Goal: Task Accomplishment & Management: Use online tool/utility

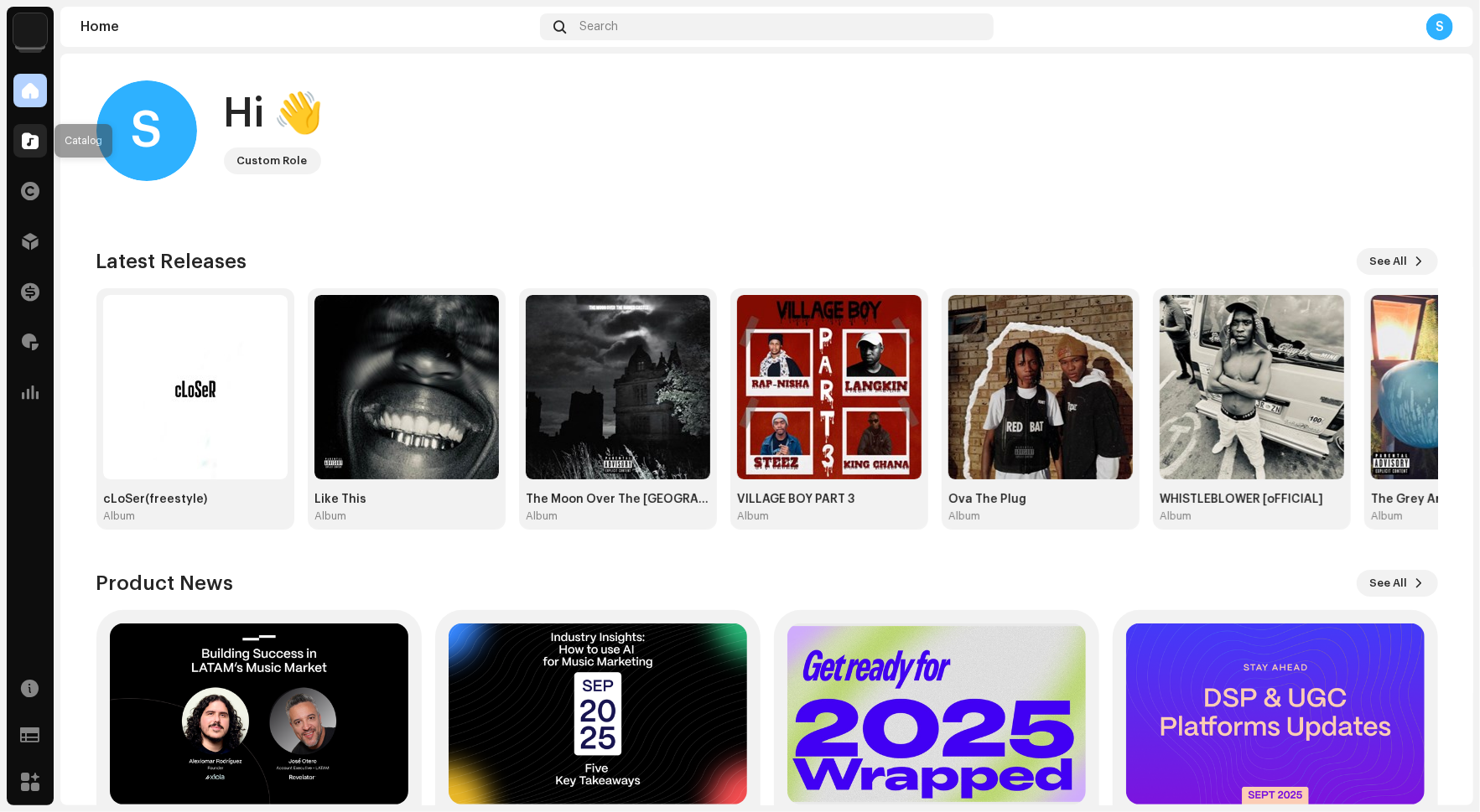
click at [32, 128] on div at bounding box center [30, 141] width 34 height 34
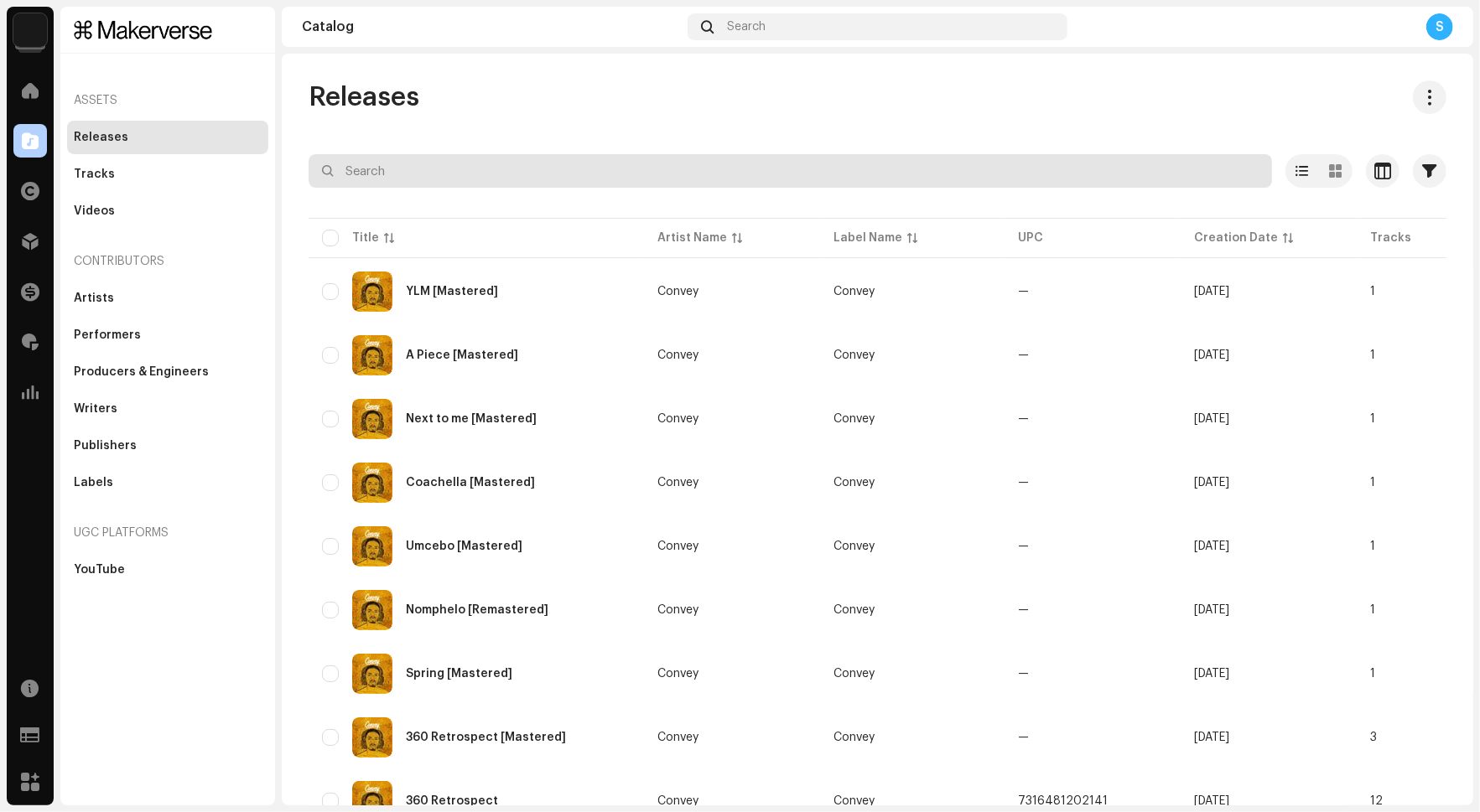
click at [383, 179] on input "text" at bounding box center [791, 171] width 964 height 34
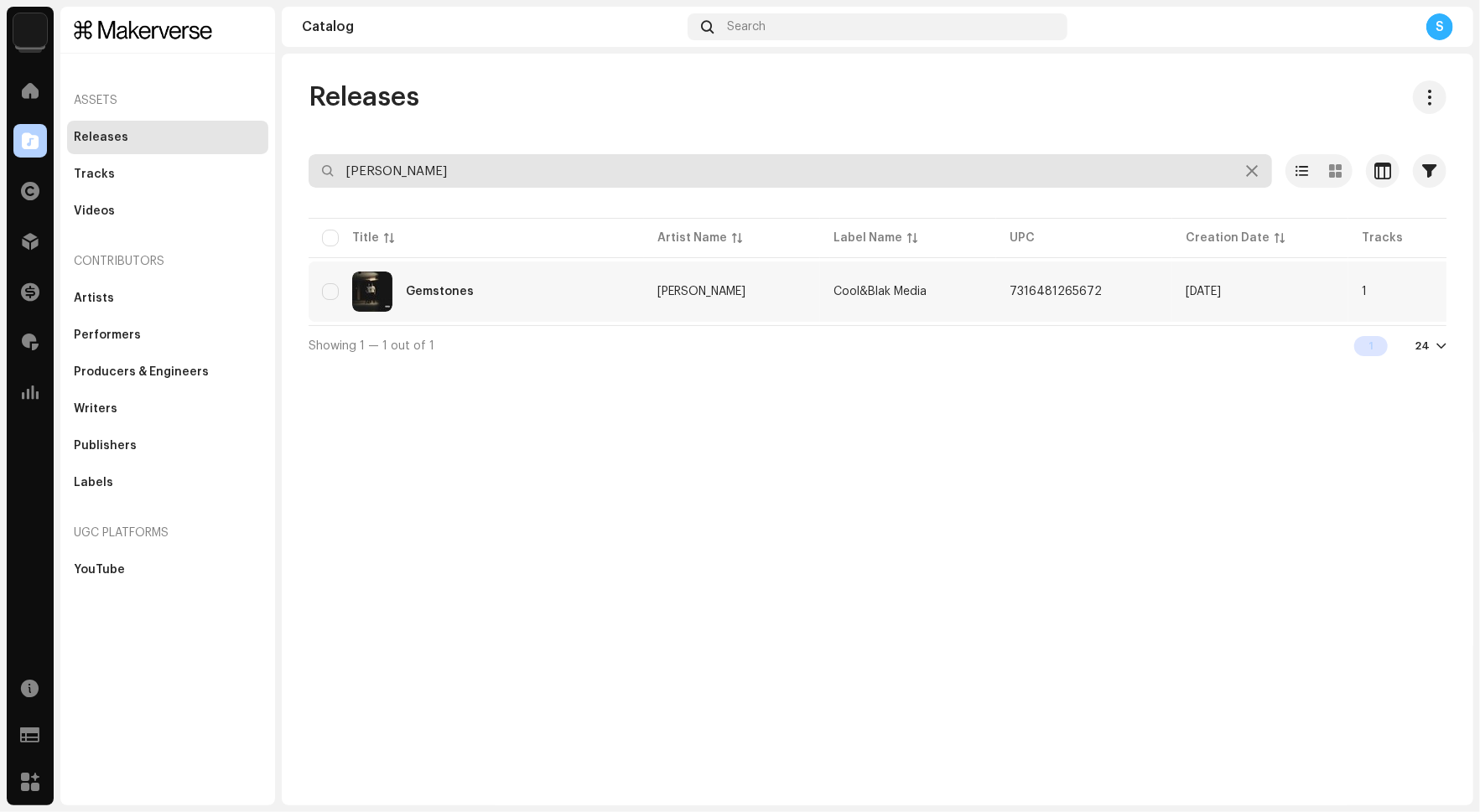
type input "[PERSON_NAME]"
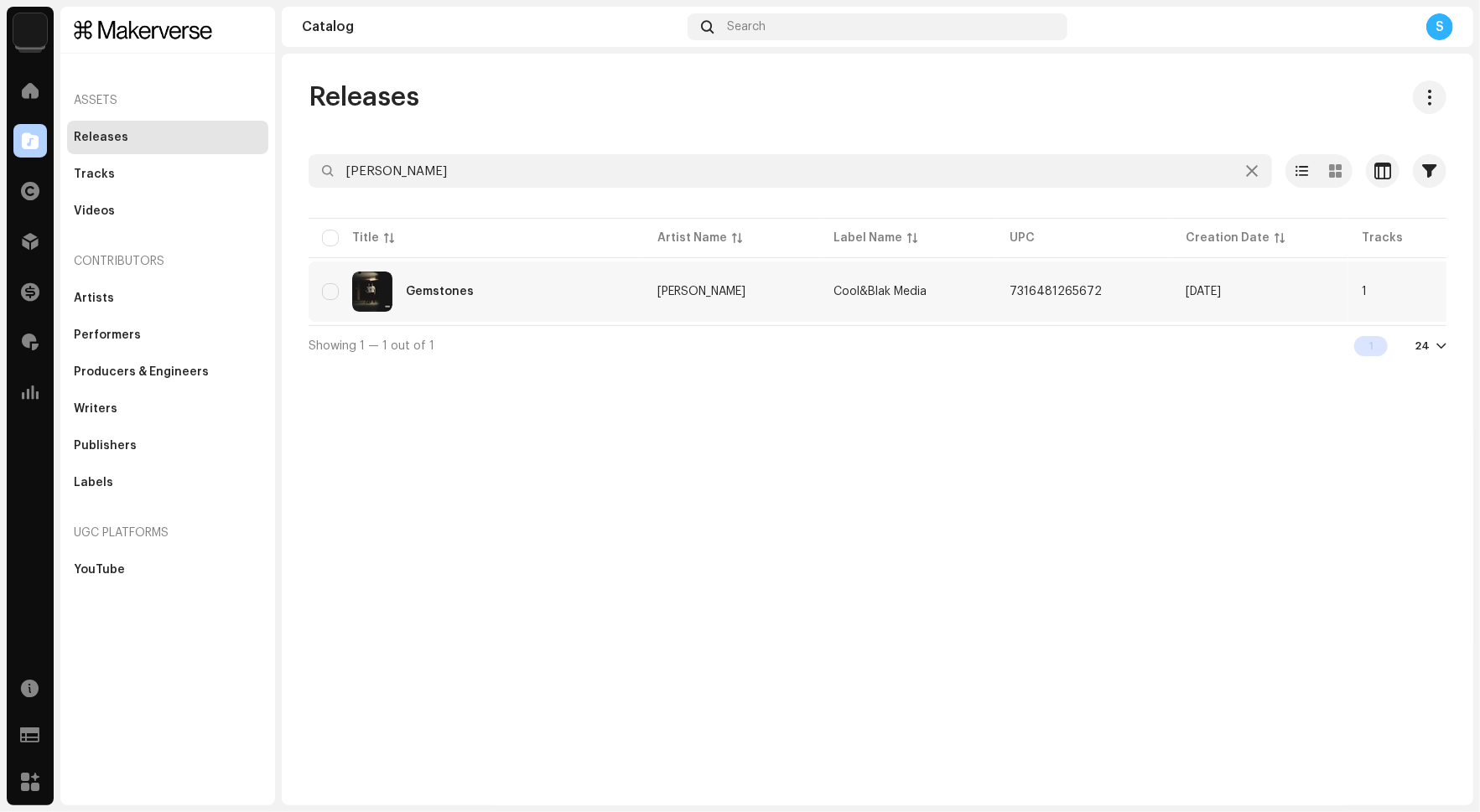
click at [562, 320] on td "Gemstones" at bounding box center [477, 291] width 335 height 61
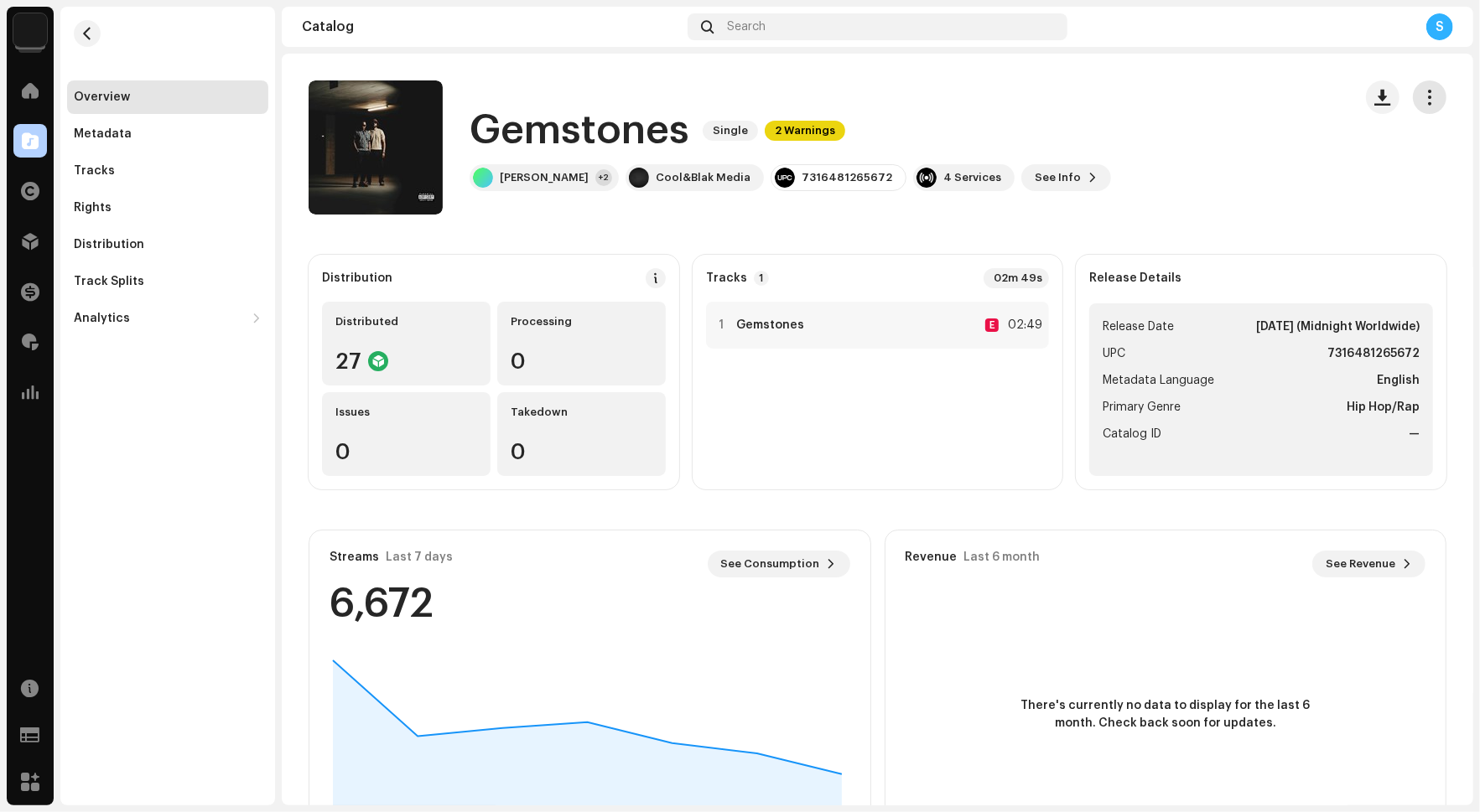
click at [1423, 102] on span "button" at bounding box center [1431, 96] width 16 height 13
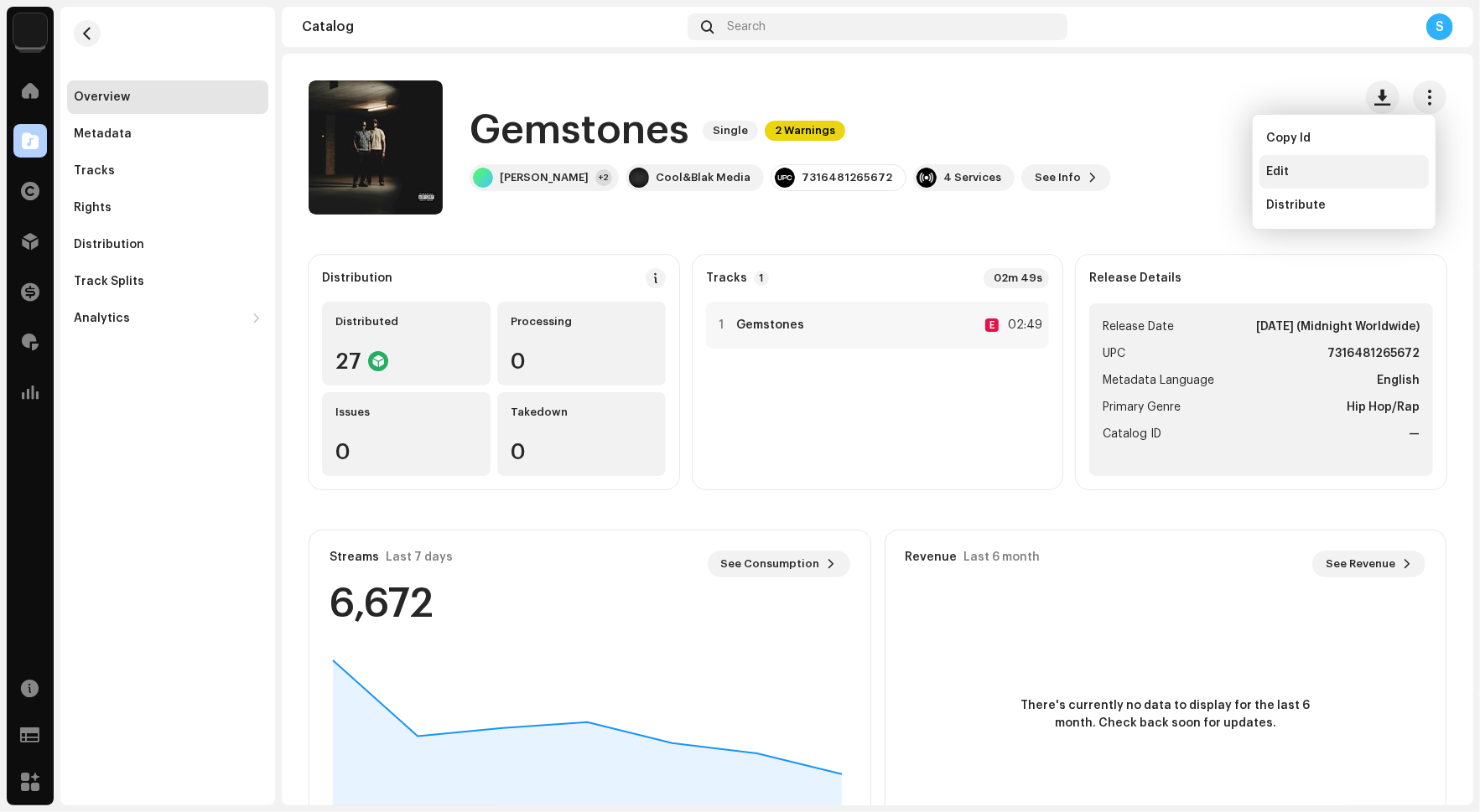
click at [1359, 175] on div "Edit" at bounding box center [1345, 171] width 156 height 13
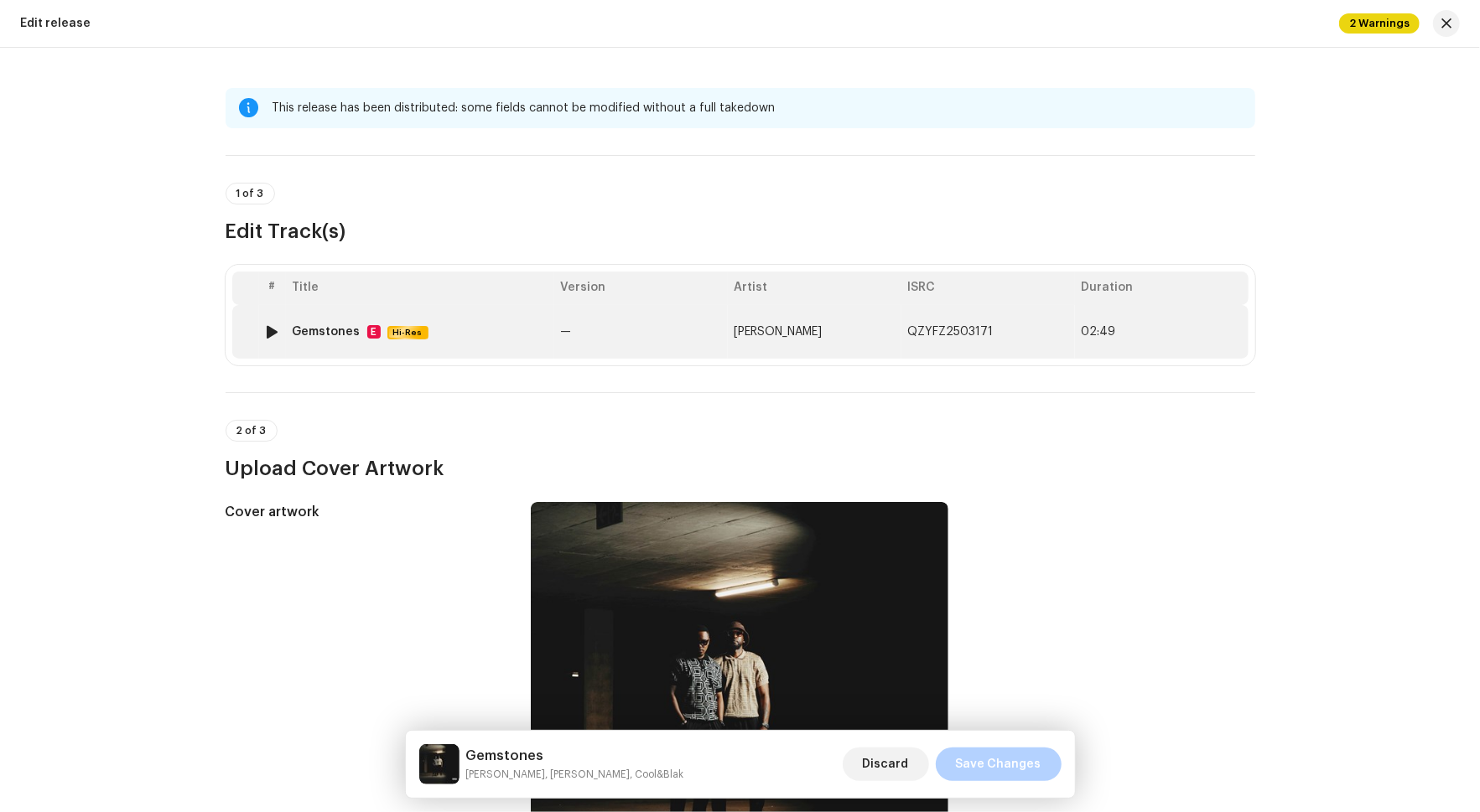
scroll to position [-1, 0]
click at [641, 335] on td "—" at bounding box center [641, 332] width 174 height 54
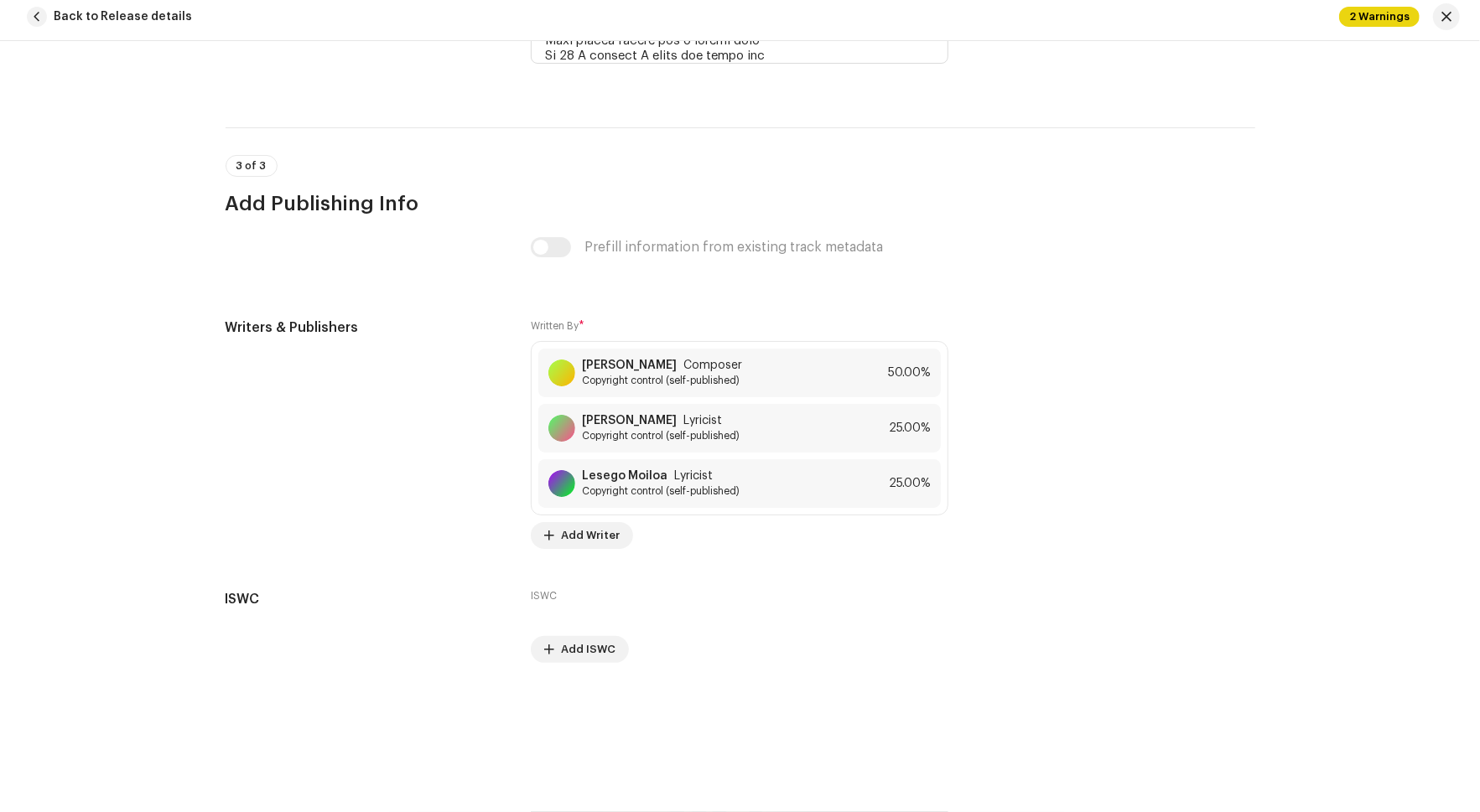
scroll to position [4393, 0]
click at [1447, 23] on button "button" at bounding box center [1446, 16] width 27 height 27
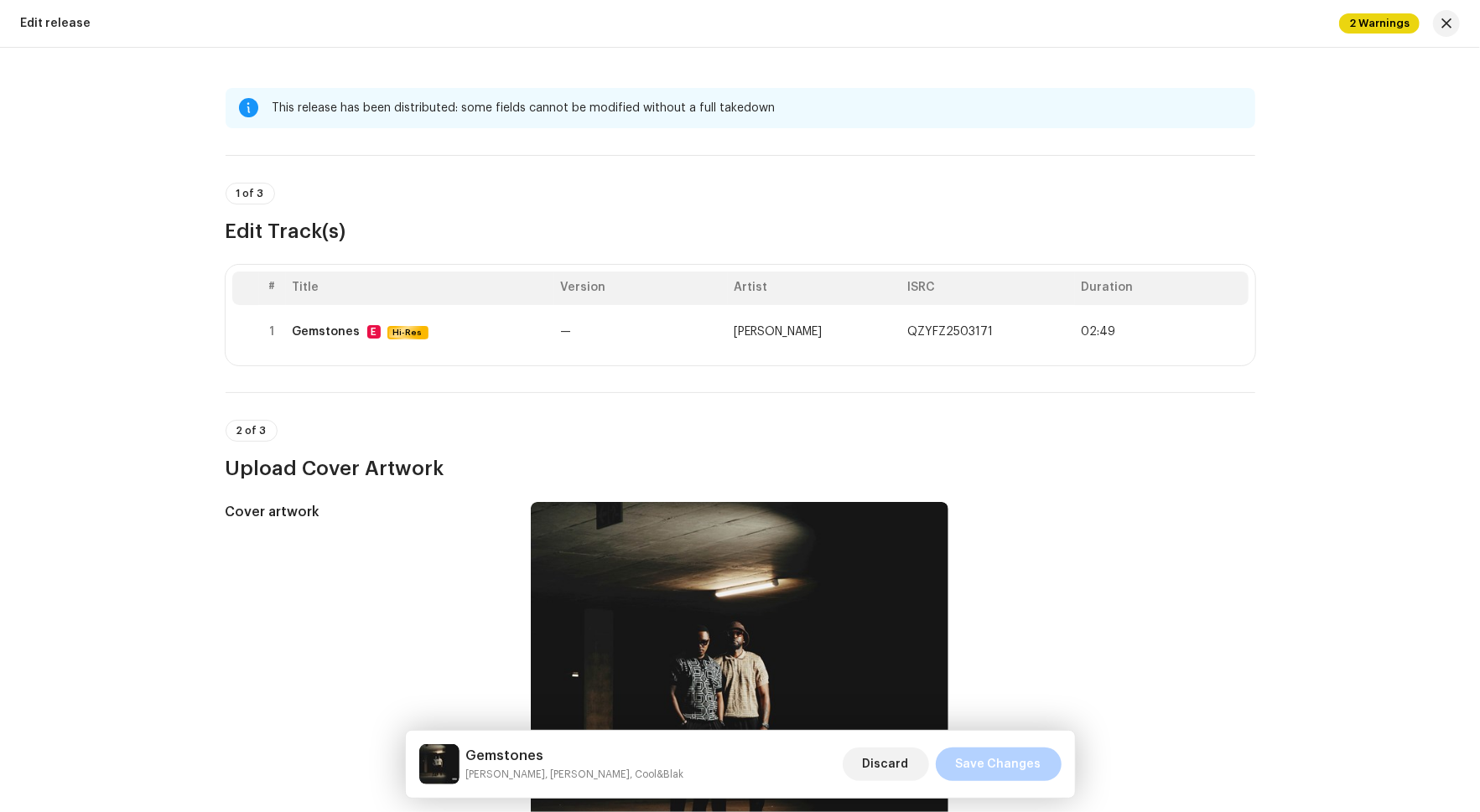
scroll to position [0, 0]
click at [1443, 18] on span "button" at bounding box center [1447, 23] width 10 height 13
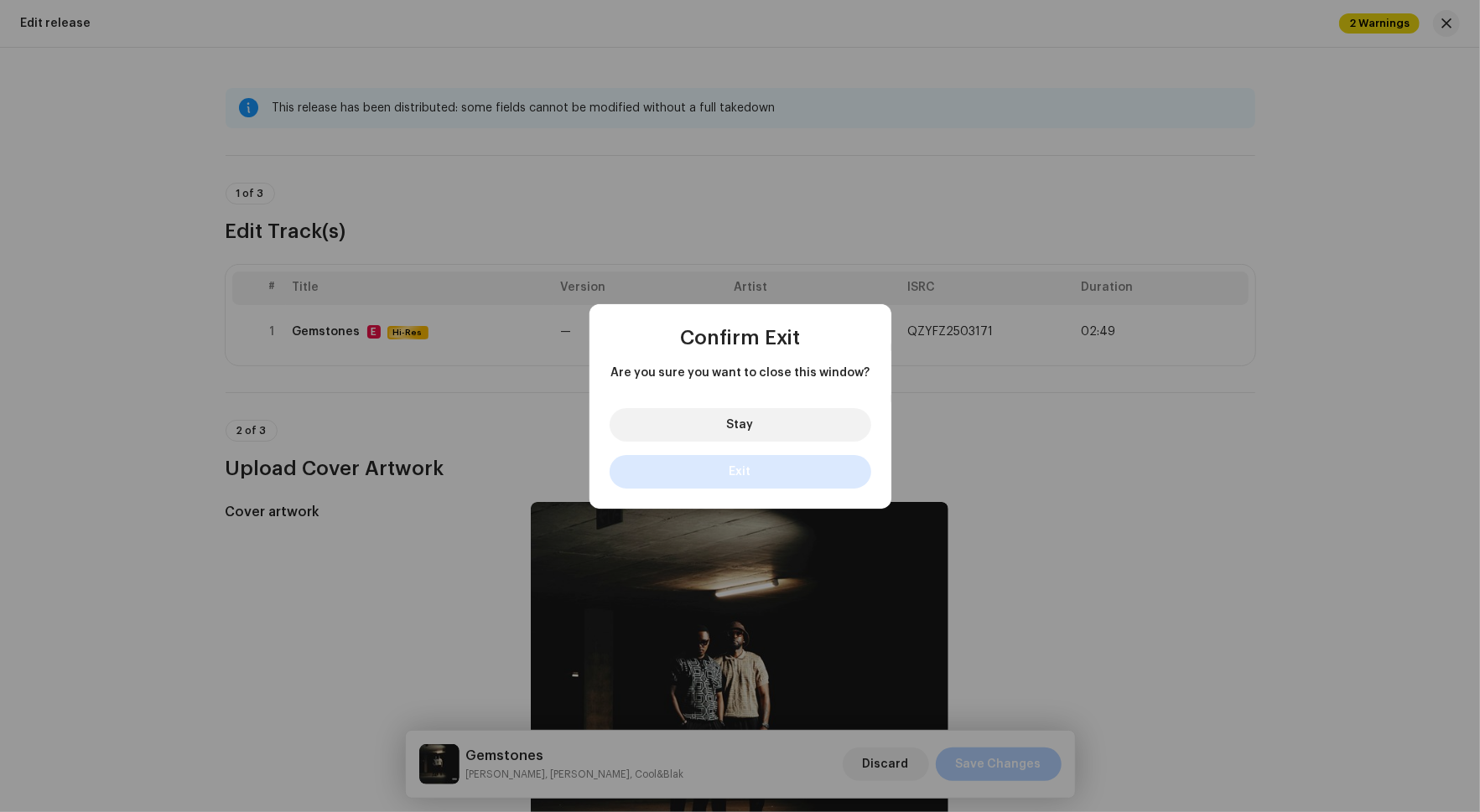
click at [799, 486] on button "Exit" at bounding box center [740, 472] width 261 height 34
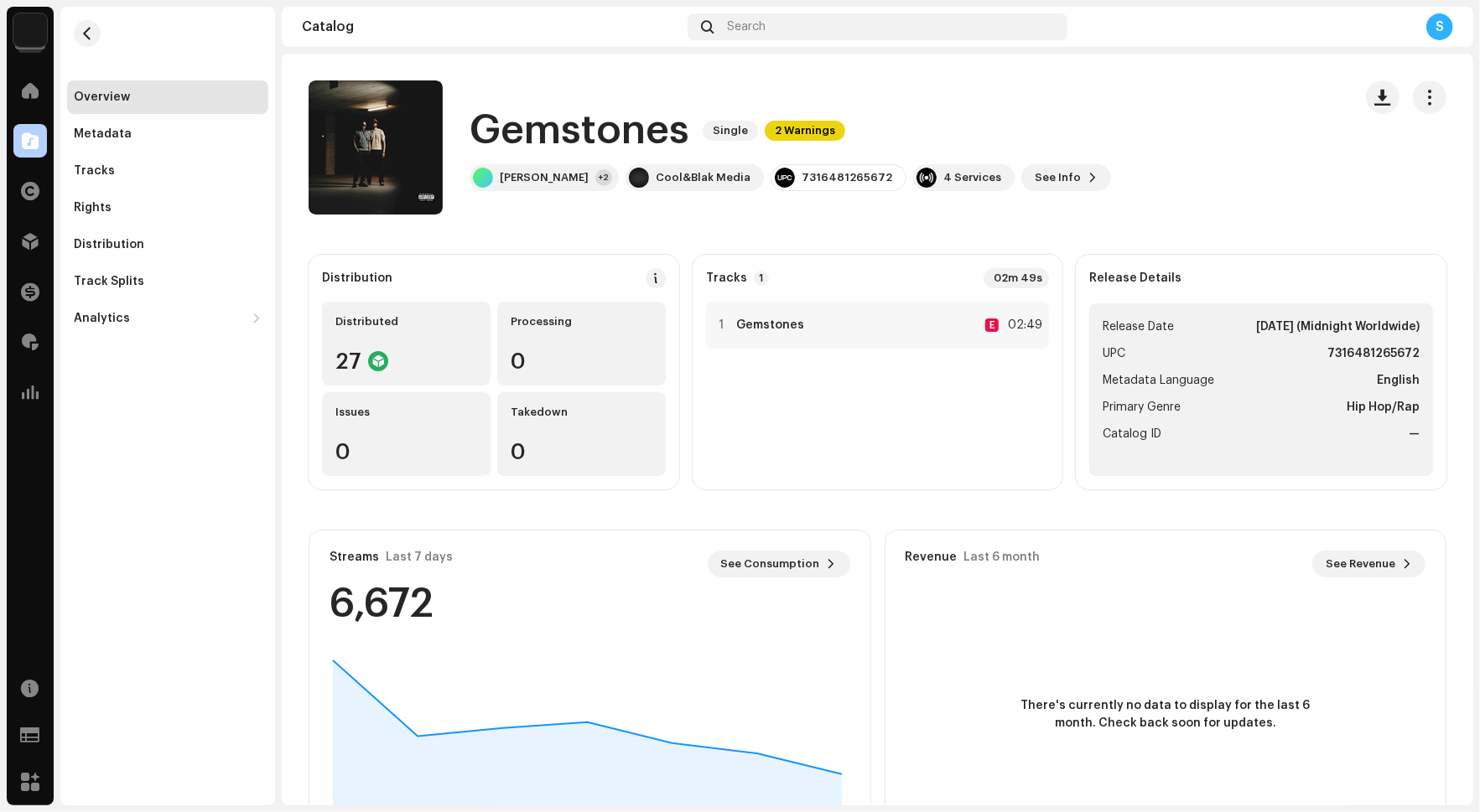
click at [1427, 81] on re-m-actions-button at bounding box center [1430, 97] width 34 height 34
click at [1427, 90] on span "button" at bounding box center [1431, 96] width 16 height 13
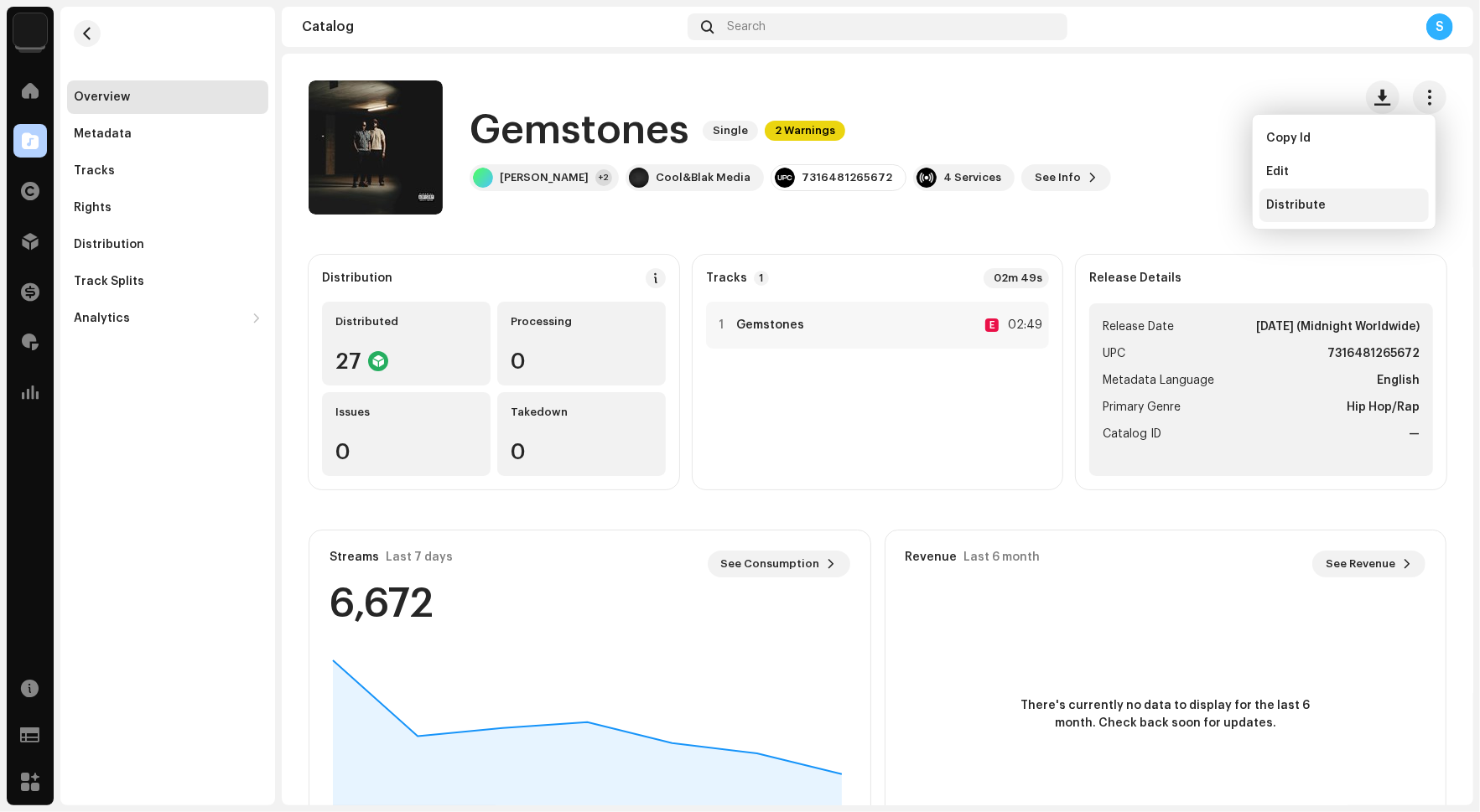
click at [1344, 203] on div "Distribute" at bounding box center [1345, 205] width 156 height 13
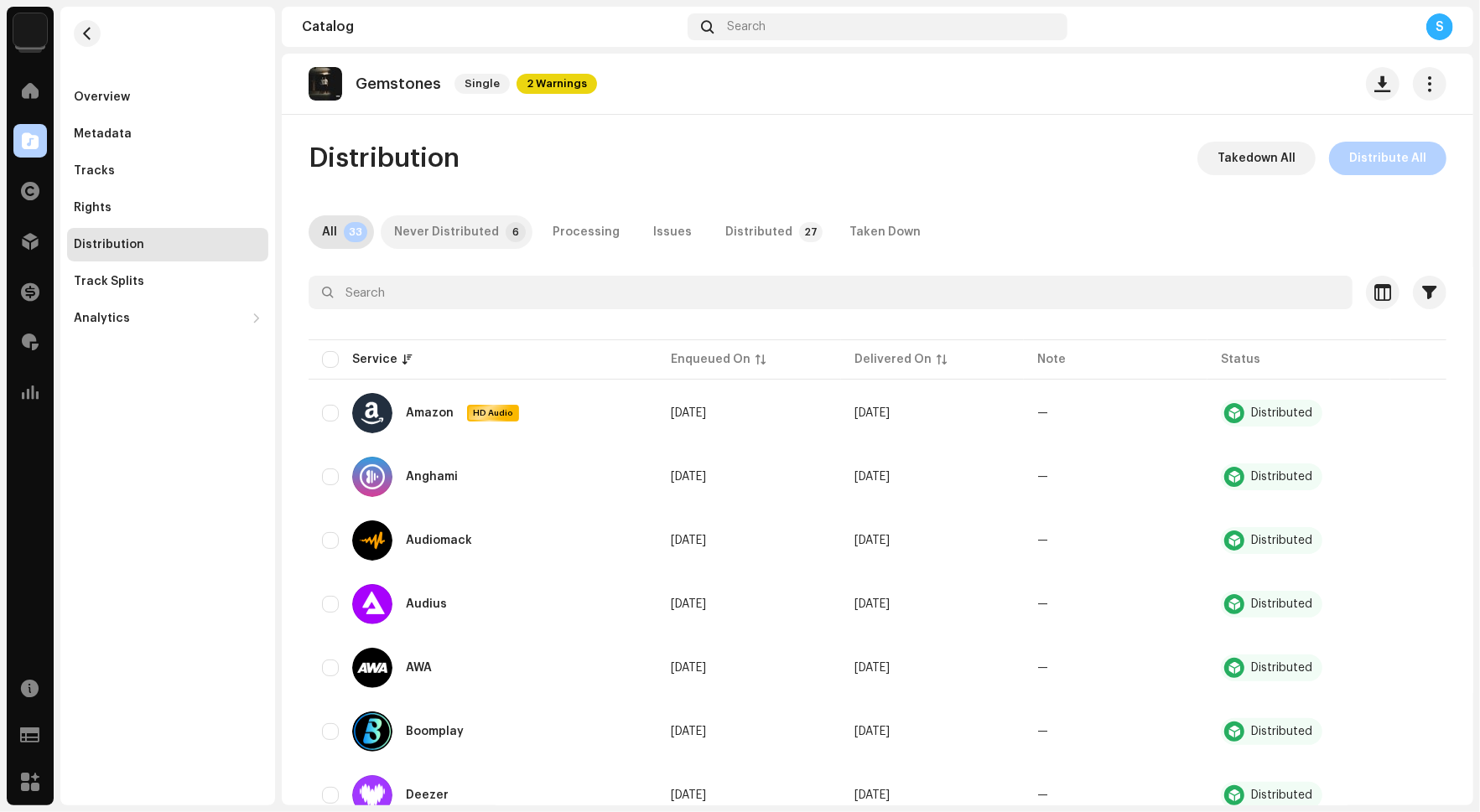
click at [493, 236] on p-tab "Never Distributed 6" at bounding box center [457, 232] width 152 height 34
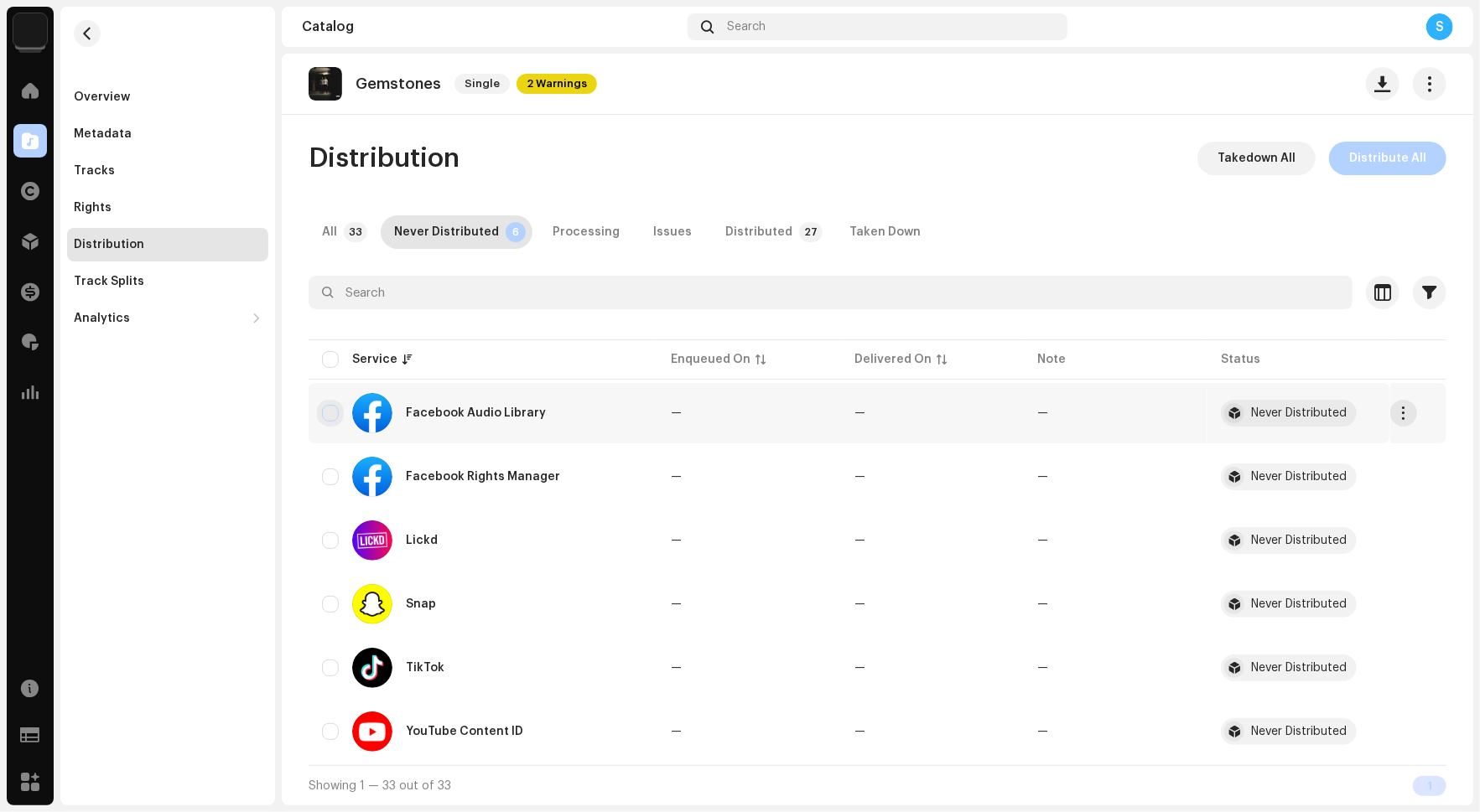
click at [327, 410] on input "checkbox" at bounding box center [330, 413] width 16 height 16
checkbox input "true"
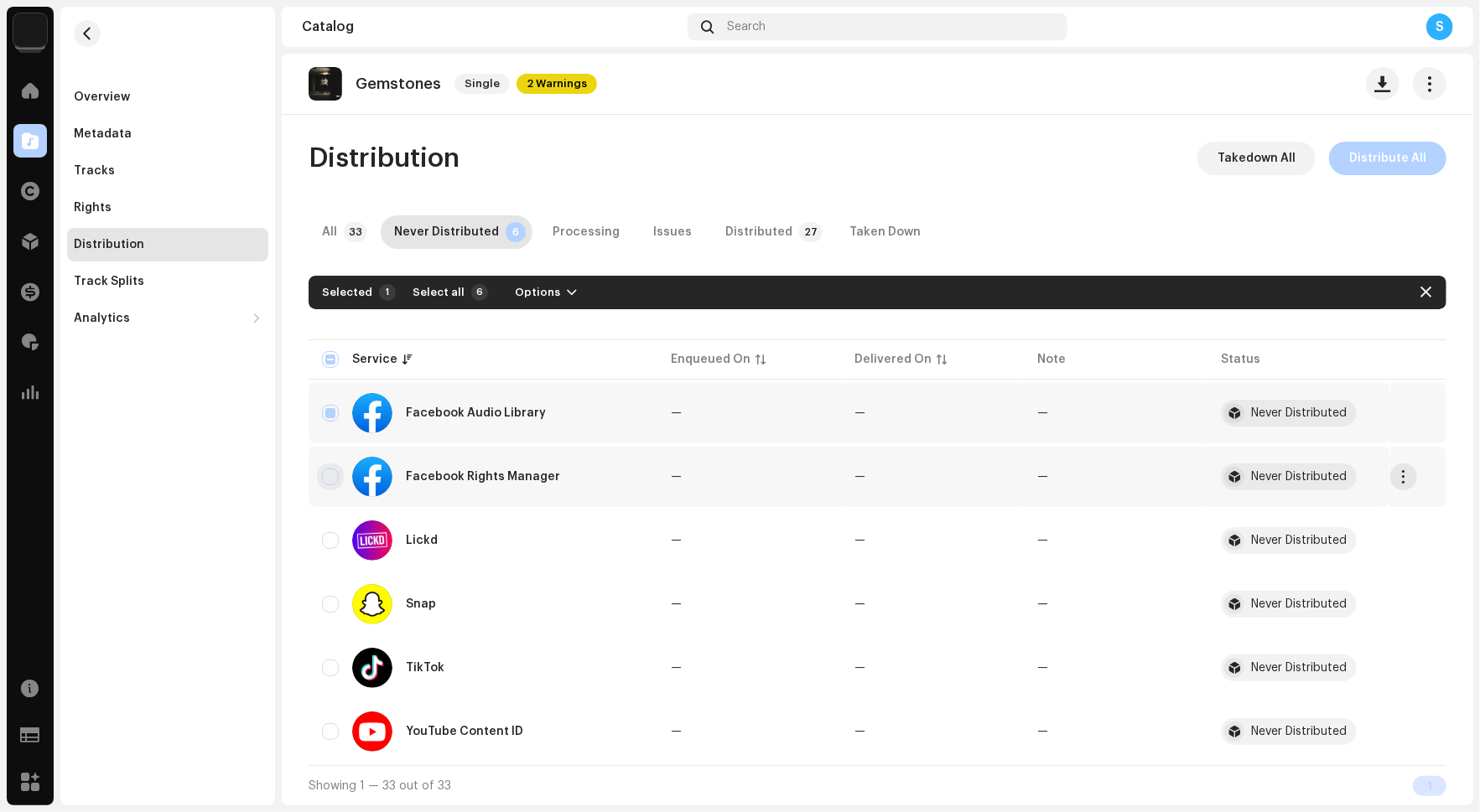
click at [324, 476] on input "Row Unselected" at bounding box center [330, 476] width 16 height 16
checkbox input "true"
click at [331, 532] on div "Lickd" at bounding box center [483, 540] width 322 height 40
click at [332, 541] on input "Row Unselected" at bounding box center [330, 540] width 16 height 16
checkbox input "true"
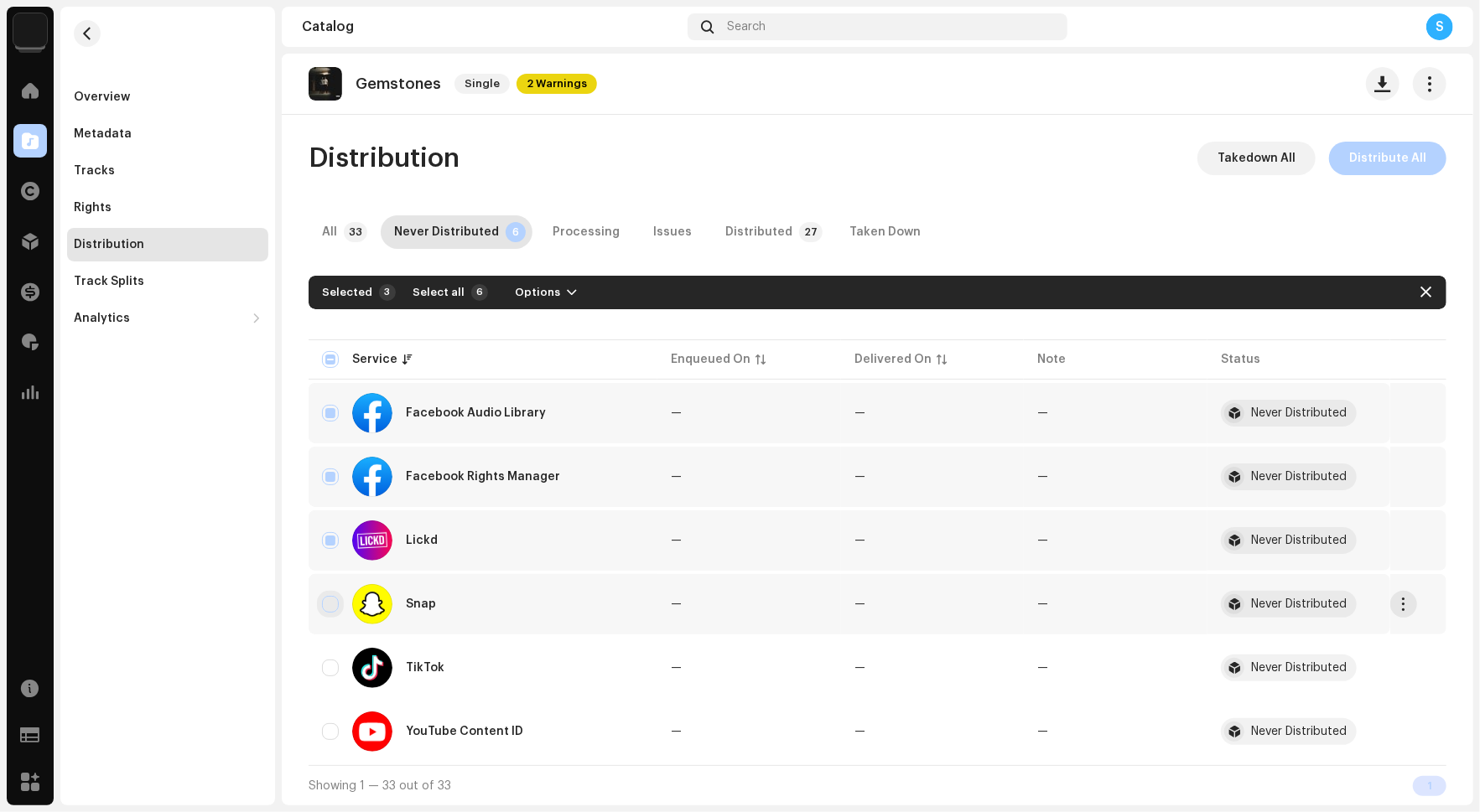
click at [329, 601] on input "Row Unselected" at bounding box center [330, 604] width 16 height 16
checkbox input "true"
click at [326, 669] on input "Row Unselected" at bounding box center [330, 667] width 16 height 16
checkbox input "true"
click at [324, 741] on div "YouTube Content ID" at bounding box center [483, 731] width 322 height 40
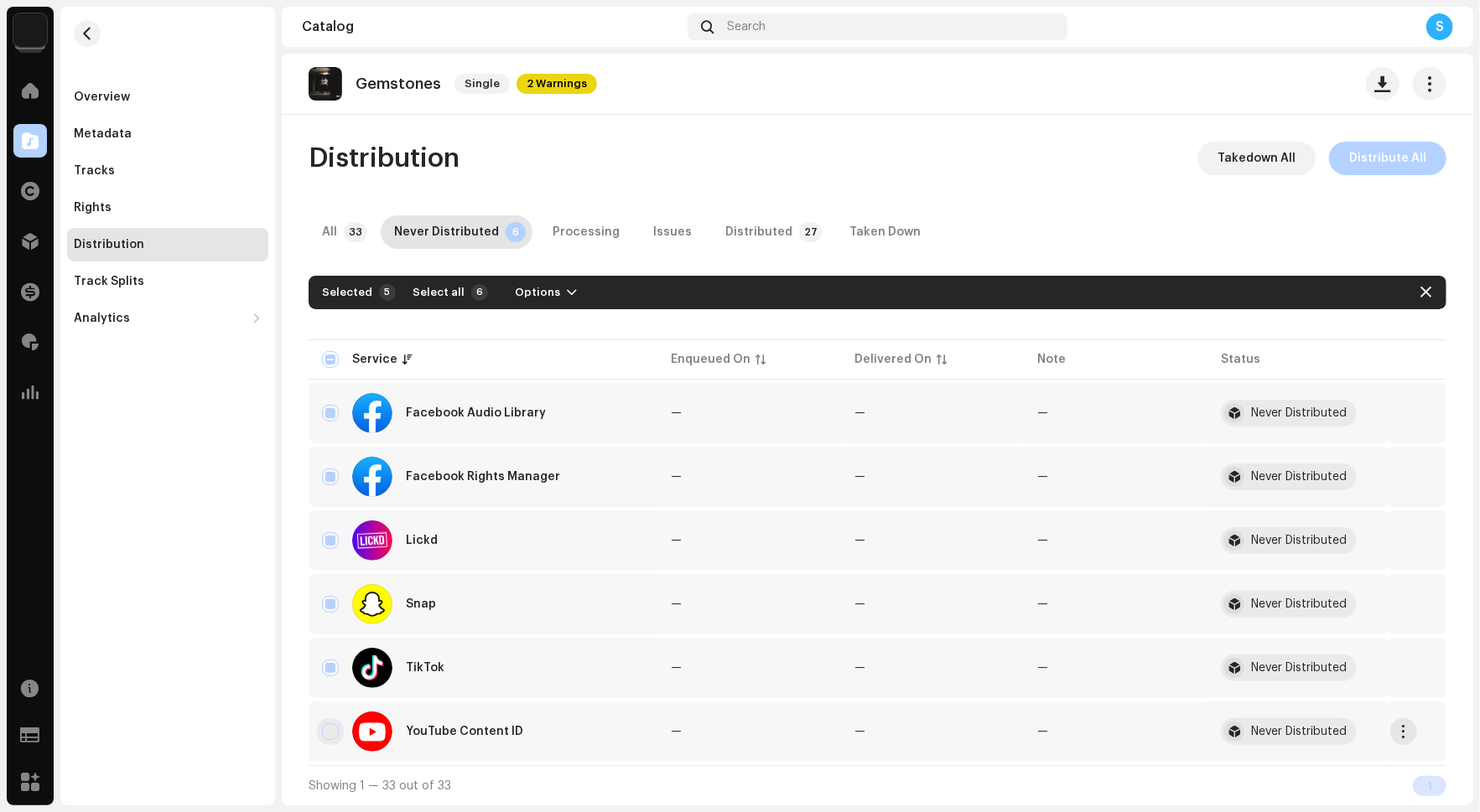
click at [324, 737] on input "Row Unselected" at bounding box center [330, 731] width 16 height 16
checkbox input "true"
click at [552, 285] on span "Options" at bounding box center [550, 292] width 45 height 34
click at [568, 334] on span "Distribute" at bounding box center [549, 330] width 60 height 13
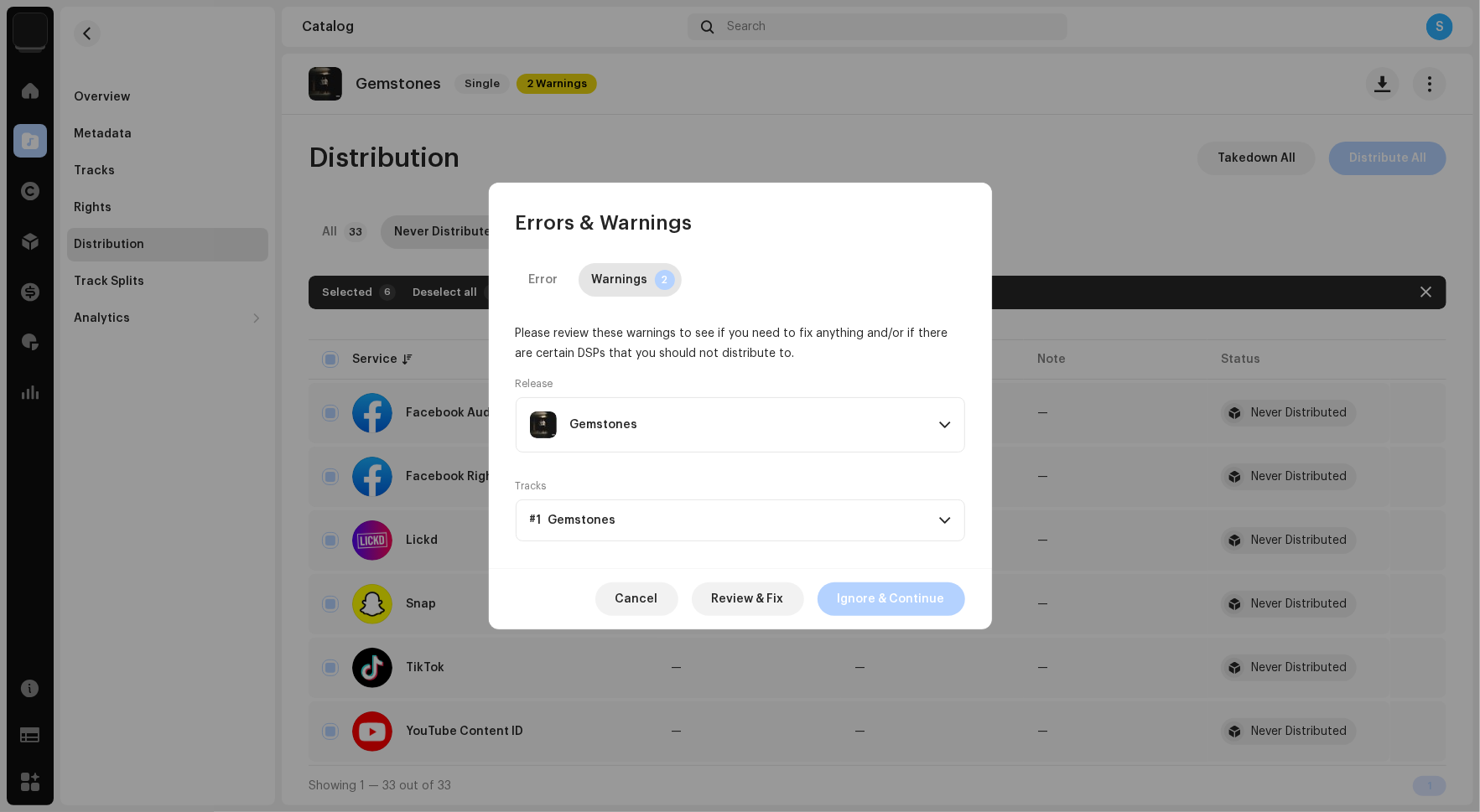
click at [696, 536] on p-accordion-header "#1 Gemstones" at bounding box center [740, 521] width 450 height 42
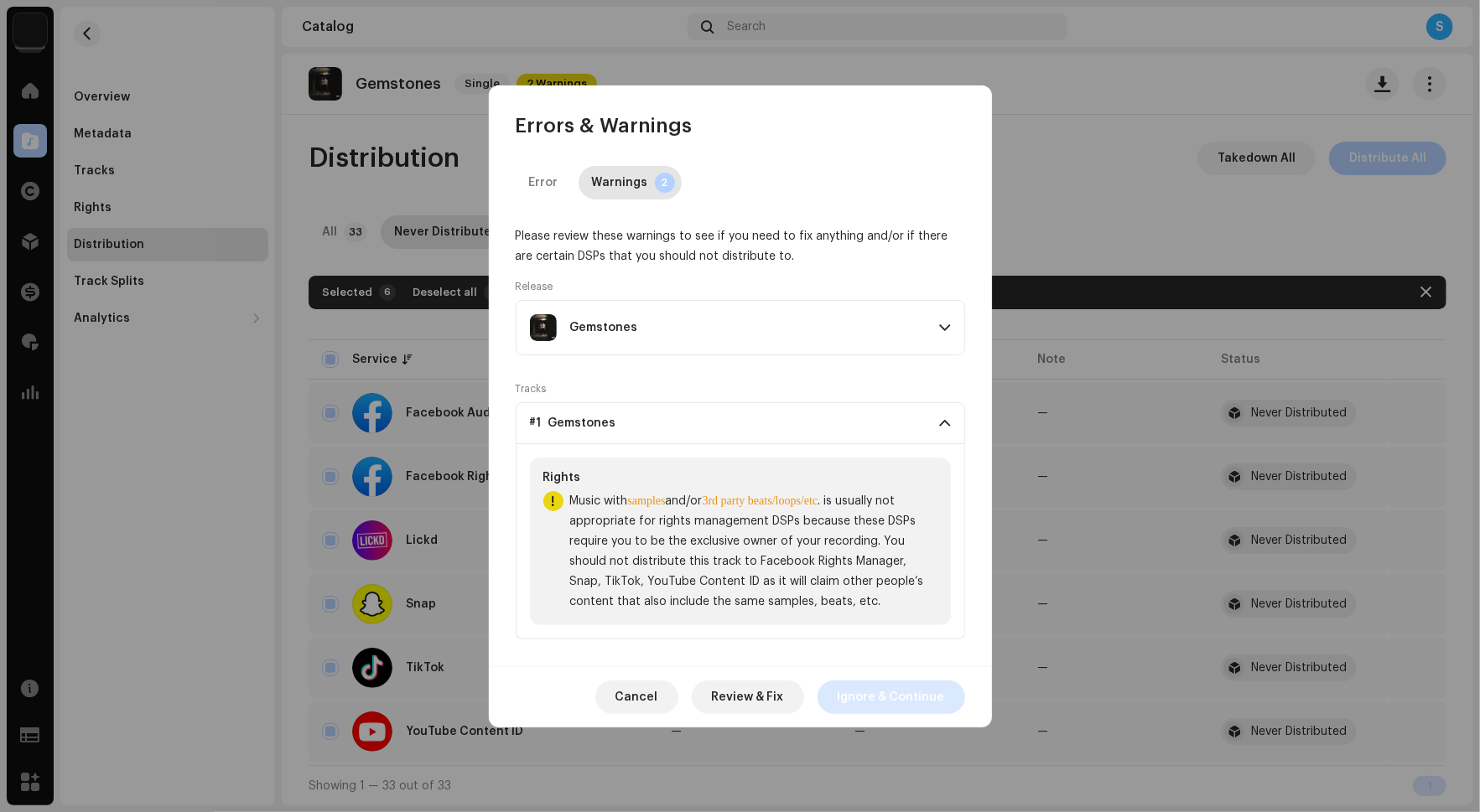
click at [862, 687] on span "Ignore & Continue" at bounding box center [891, 697] width 108 height 34
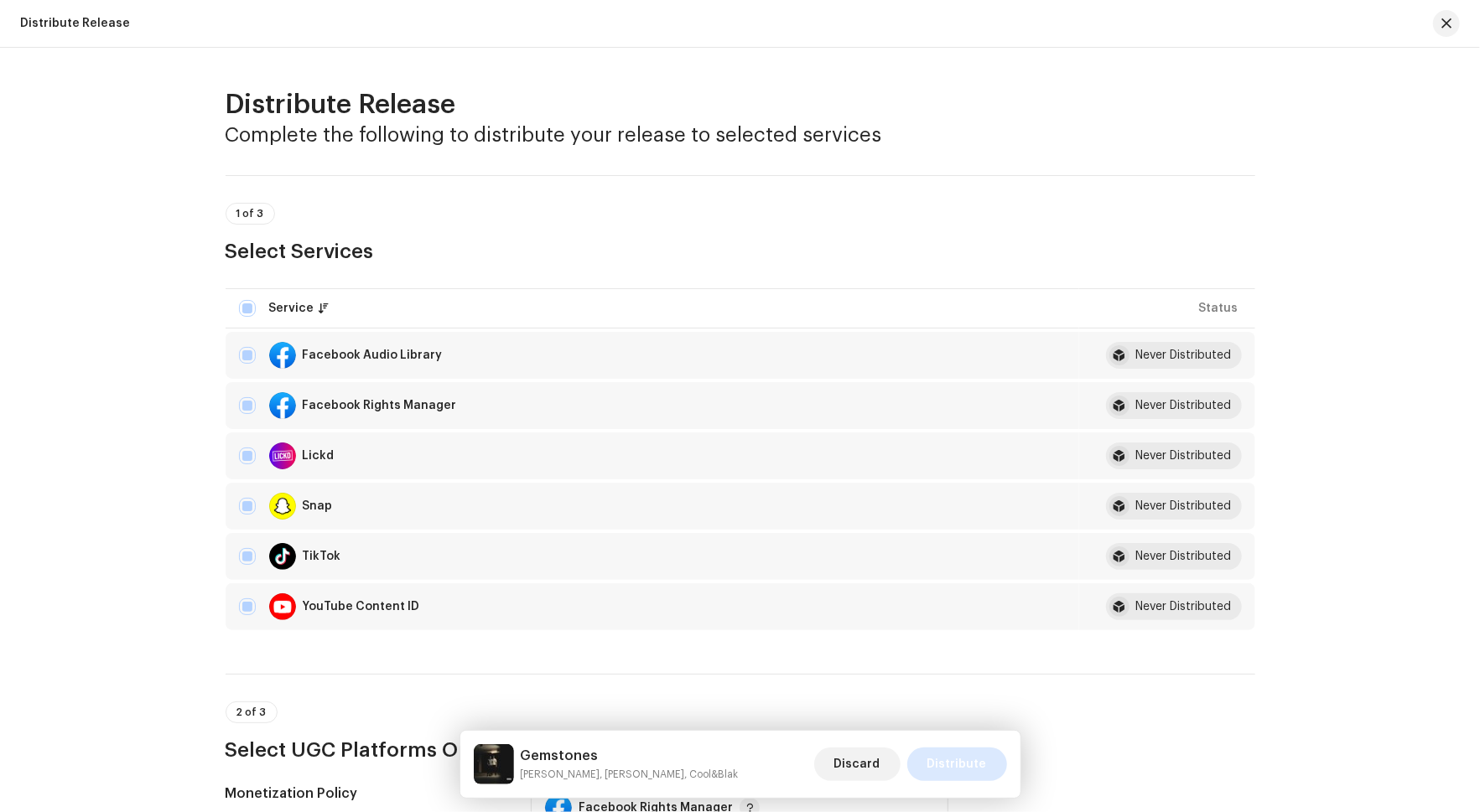
click at [957, 768] on span "Distribute" at bounding box center [957, 764] width 60 height 34
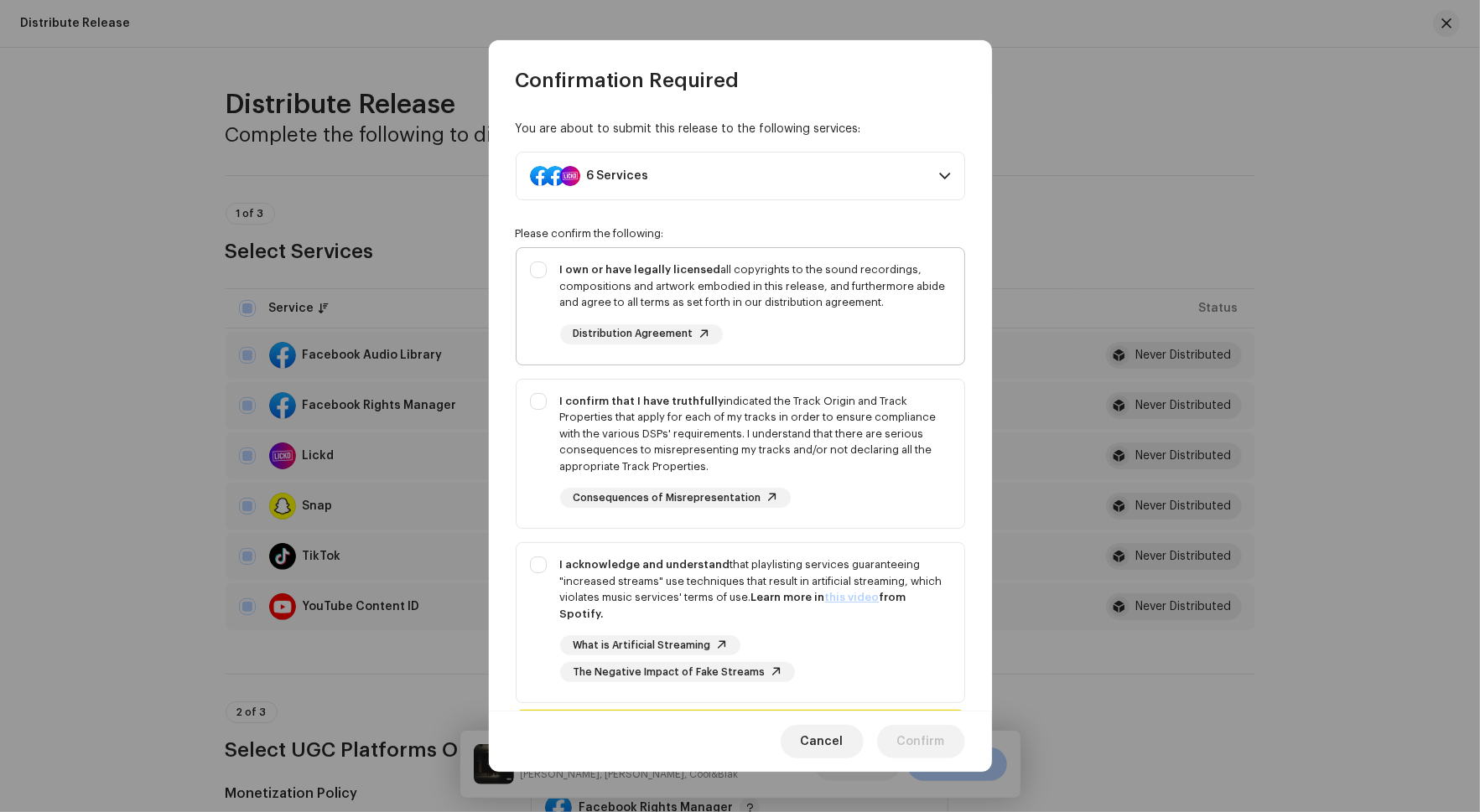
drag, startPoint x: 859, startPoint y: 303, endPoint x: 859, endPoint y: 338, distance: 35.0
click at [859, 303] on div "I own or have legally licensed all copyrights to the sound recordings, composit…" at bounding box center [755, 285] width 391 height 49
checkbox input "true"
click at [840, 470] on div "I confirm that I have truthfully indicated the Track Origin and Track Propertie…" at bounding box center [755, 450] width 391 height 115
checkbox input "true"
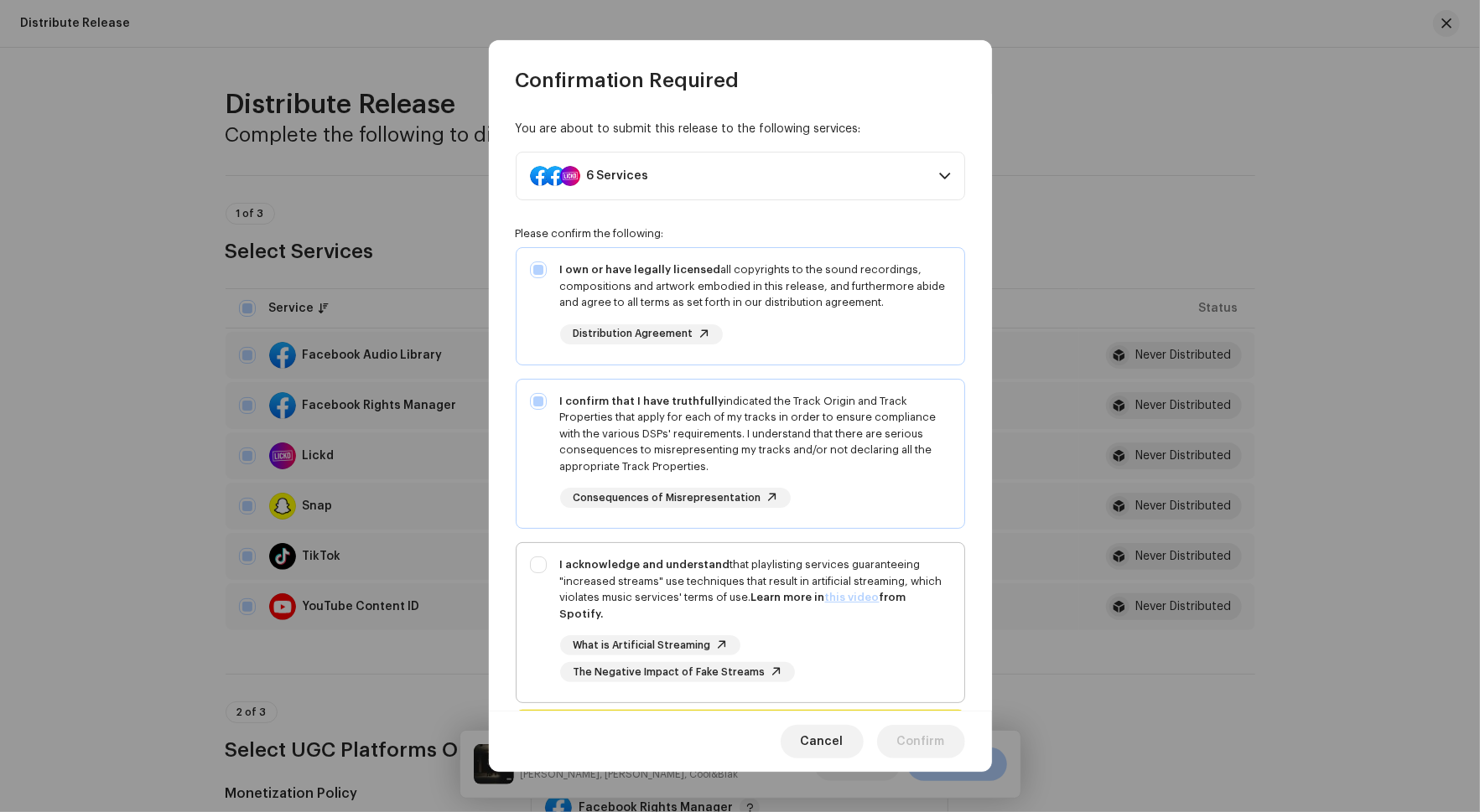
click at [833, 635] on div "What is Artificial Streaming The Negative Impact of Fake Streams" at bounding box center [755, 658] width 391 height 47
checkbox input "true"
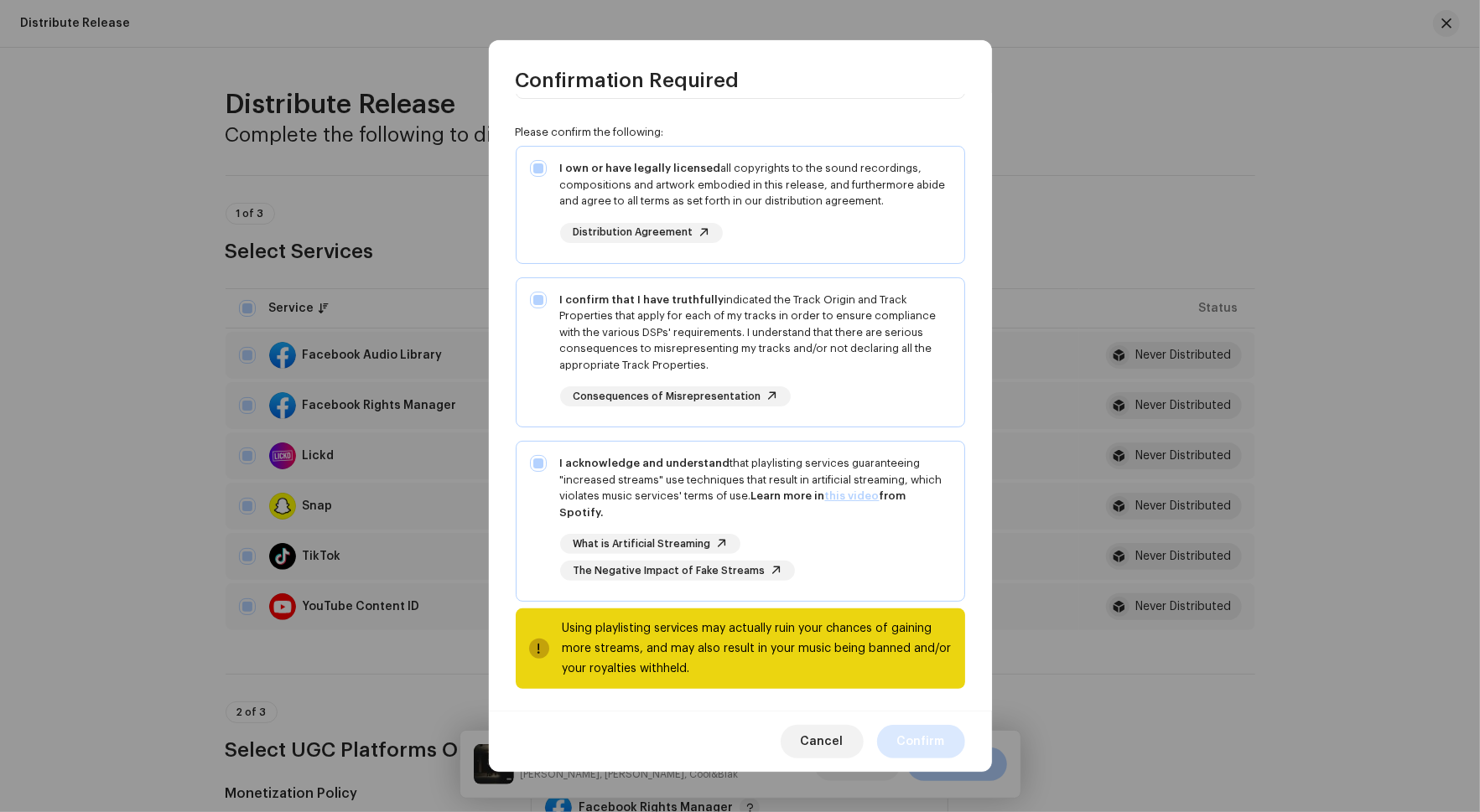
scroll to position [101, 0]
click at [918, 732] on span "Confirm" at bounding box center [921, 742] width 48 height 34
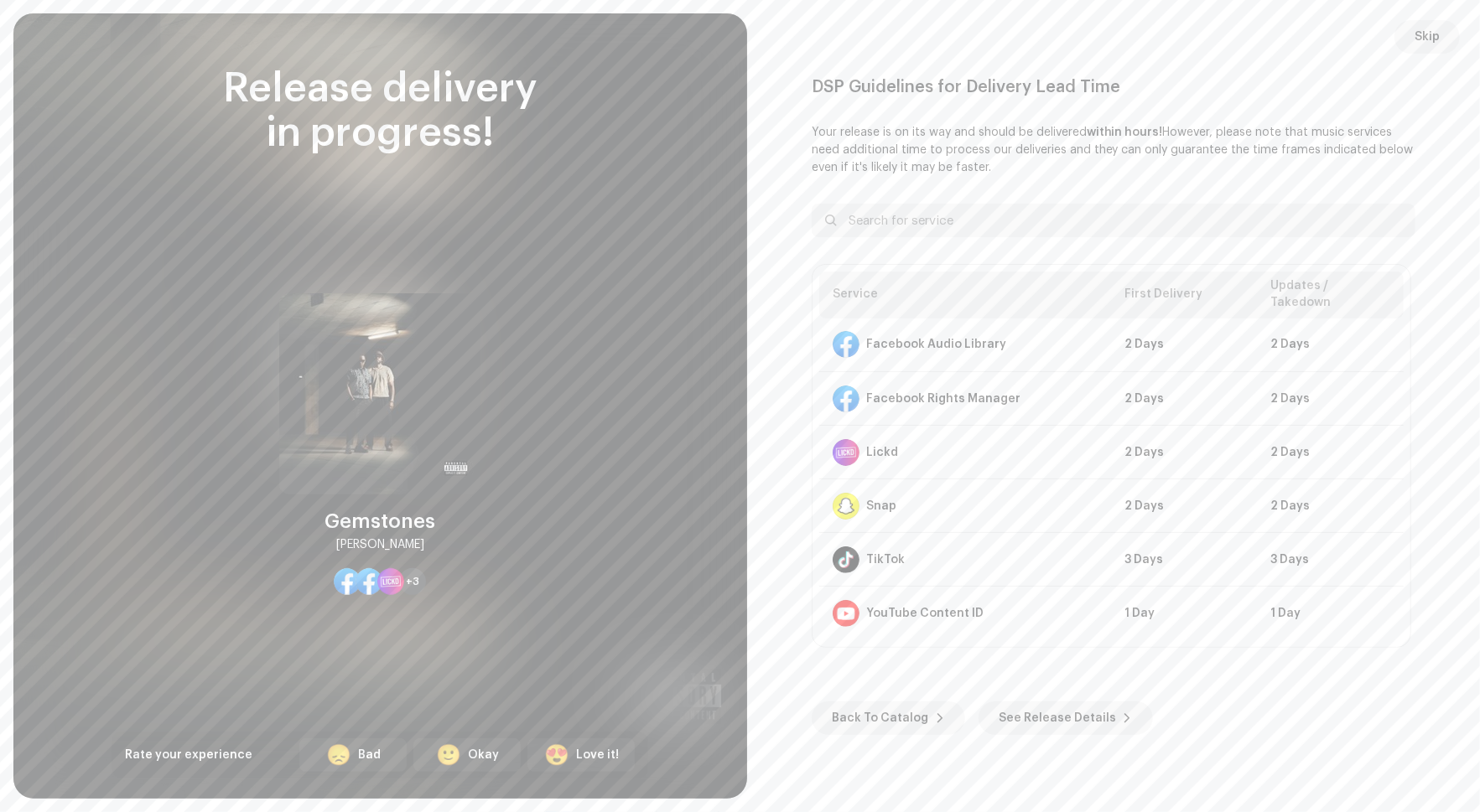
click at [1431, 54] on div "DSP Guidelines for Delivery Lead Time Your release is on its way and should be …" at bounding box center [1114, 406] width 694 height 745
click at [1432, 43] on span "Skip" at bounding box center [1427, 36] width 25 height 34
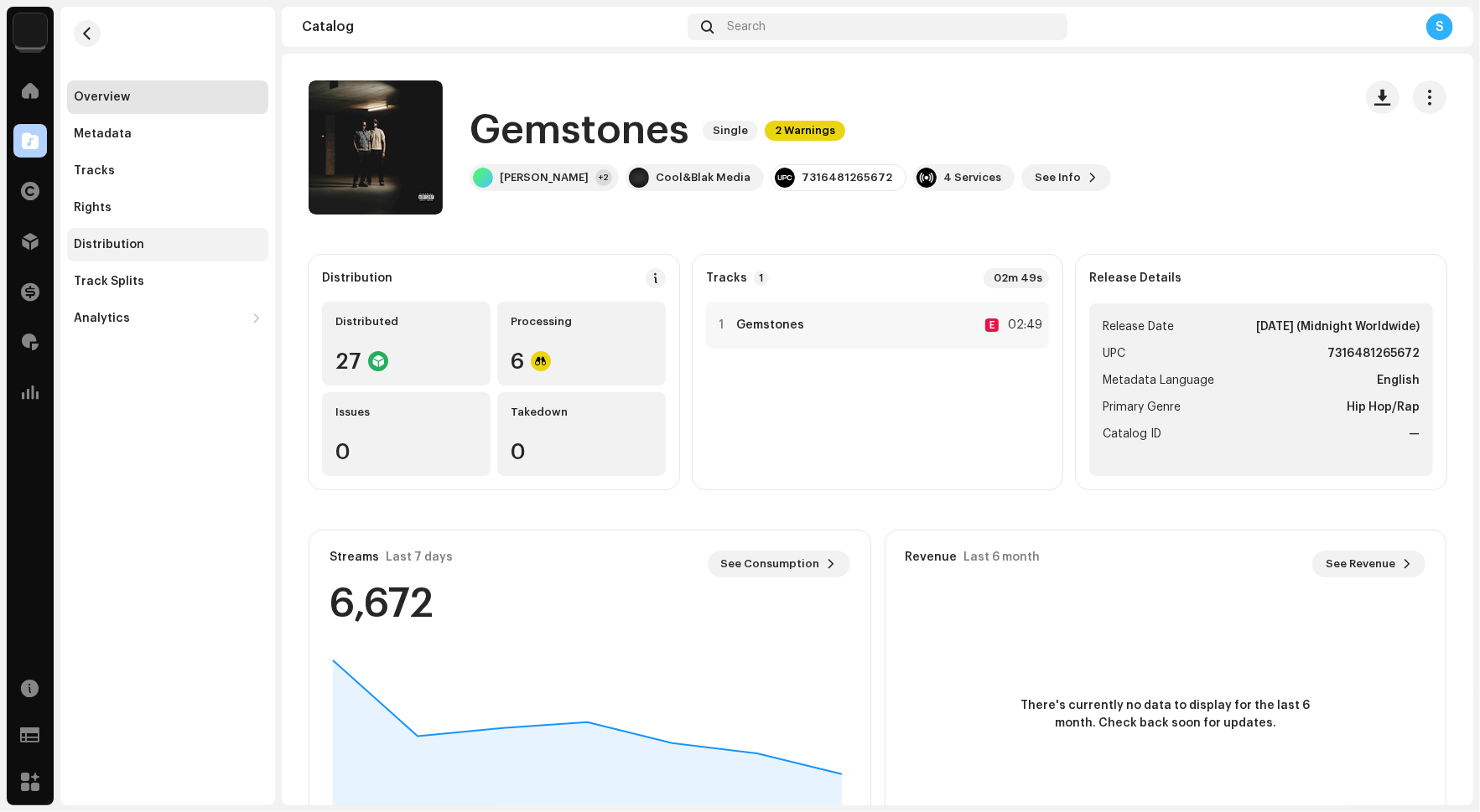
click at [192, 246] on div "Distribution" at bounding box center [168, 244] width 187 height 13
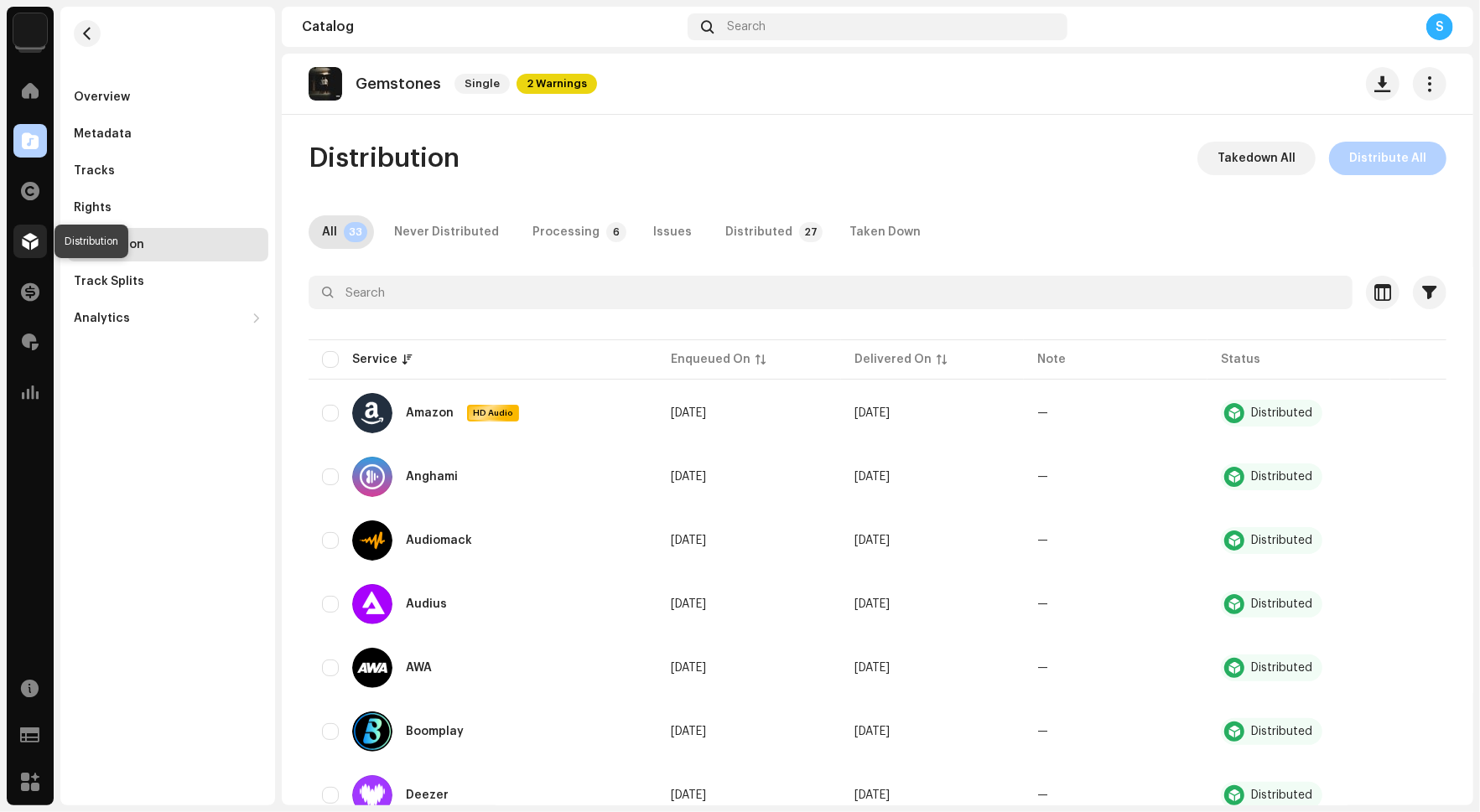
click at [22, 239] on span at bounding box center [30, 241] width 16 height 13
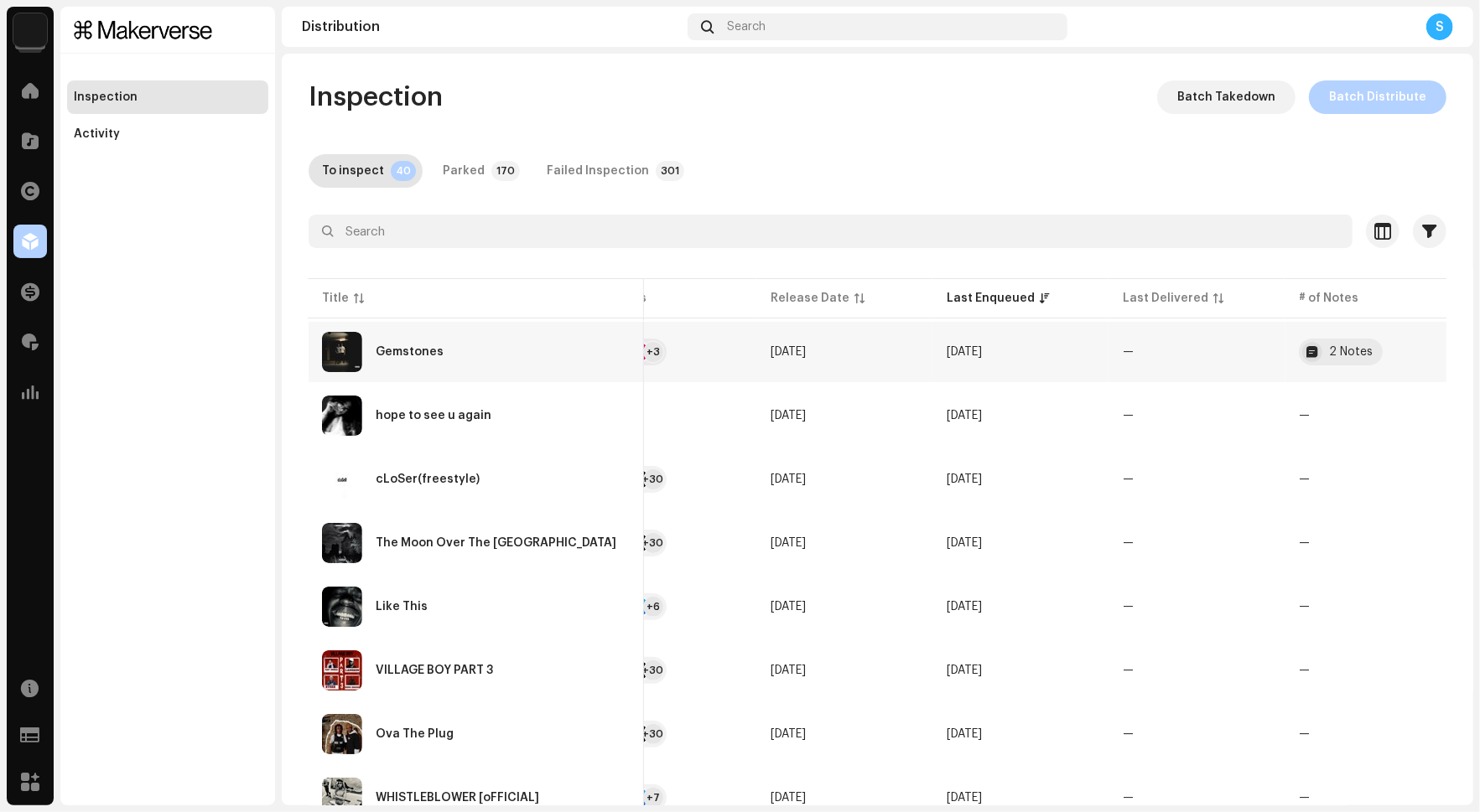
scroll to position [0, 486]
click at [1330, 357] on div "2 Notes" at bounding box center [1352, 352] width 43 height 12
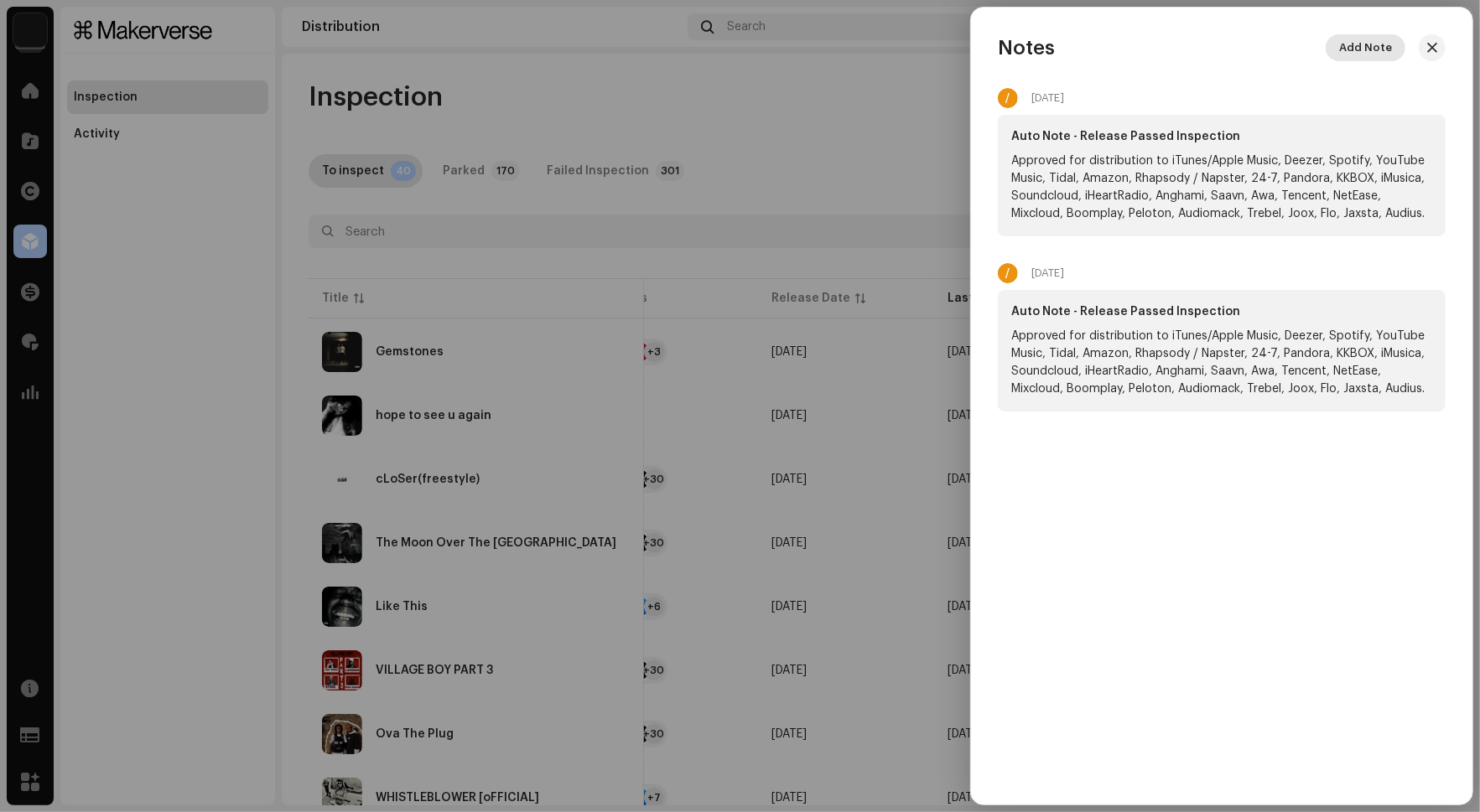
click at [1382, 44] on span "Add Note" at bounding box center [1365, 48] width 53 height 34
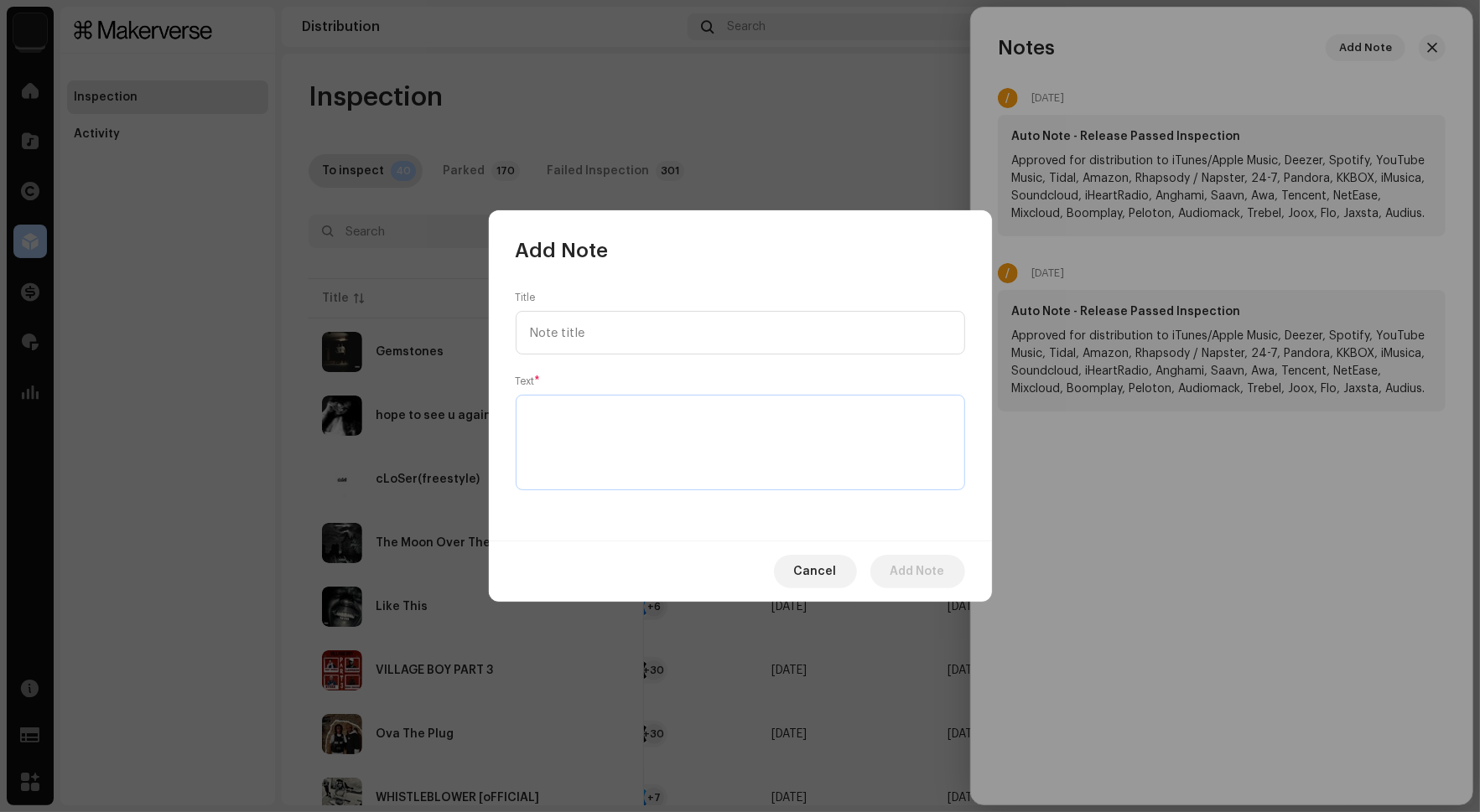
click at [703, 435] on textarea at bounding box center [740, 442] width 450 height 95
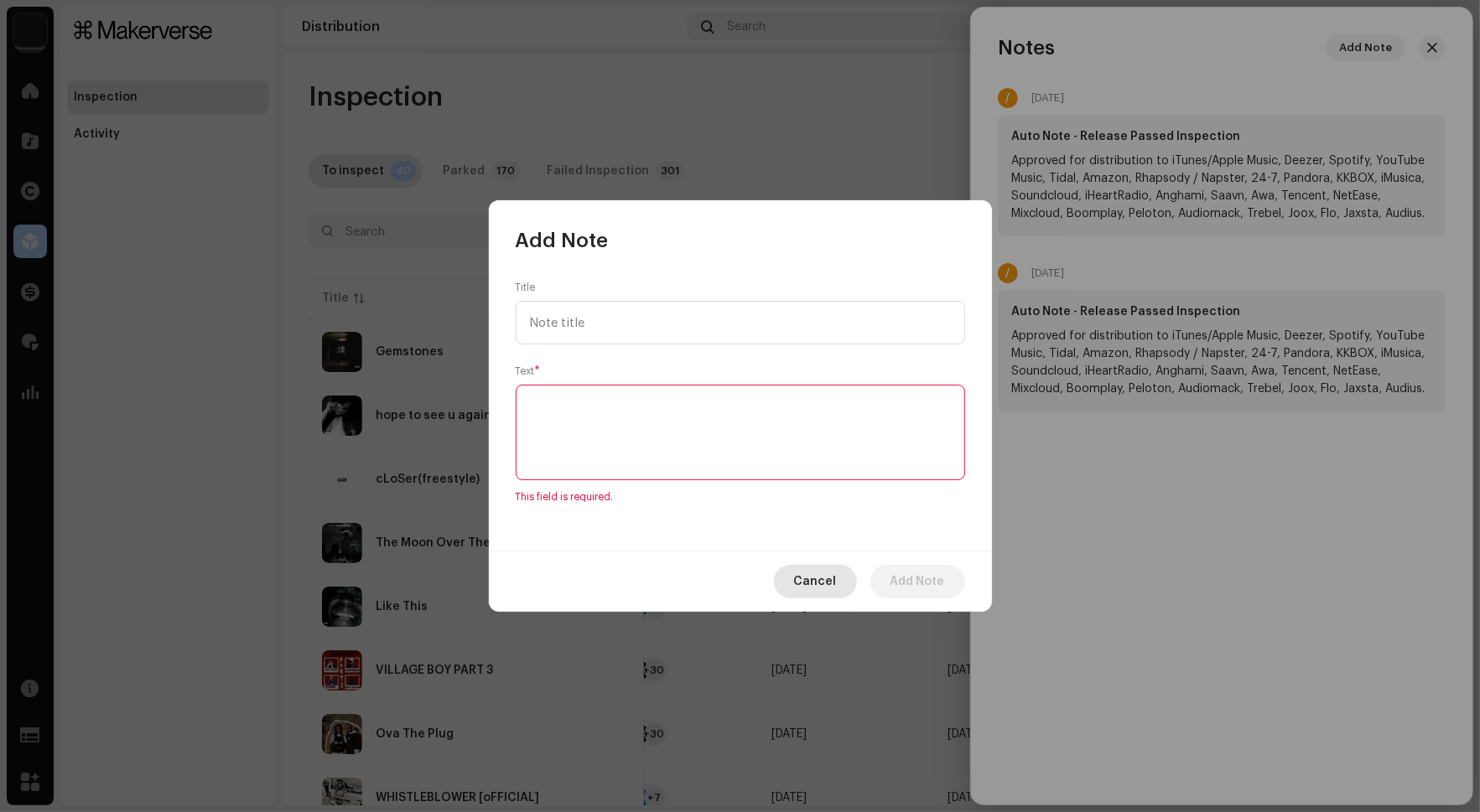
click at [799, 566] on span "Cancel" at bounding box center [815, 581] width 43 height 34
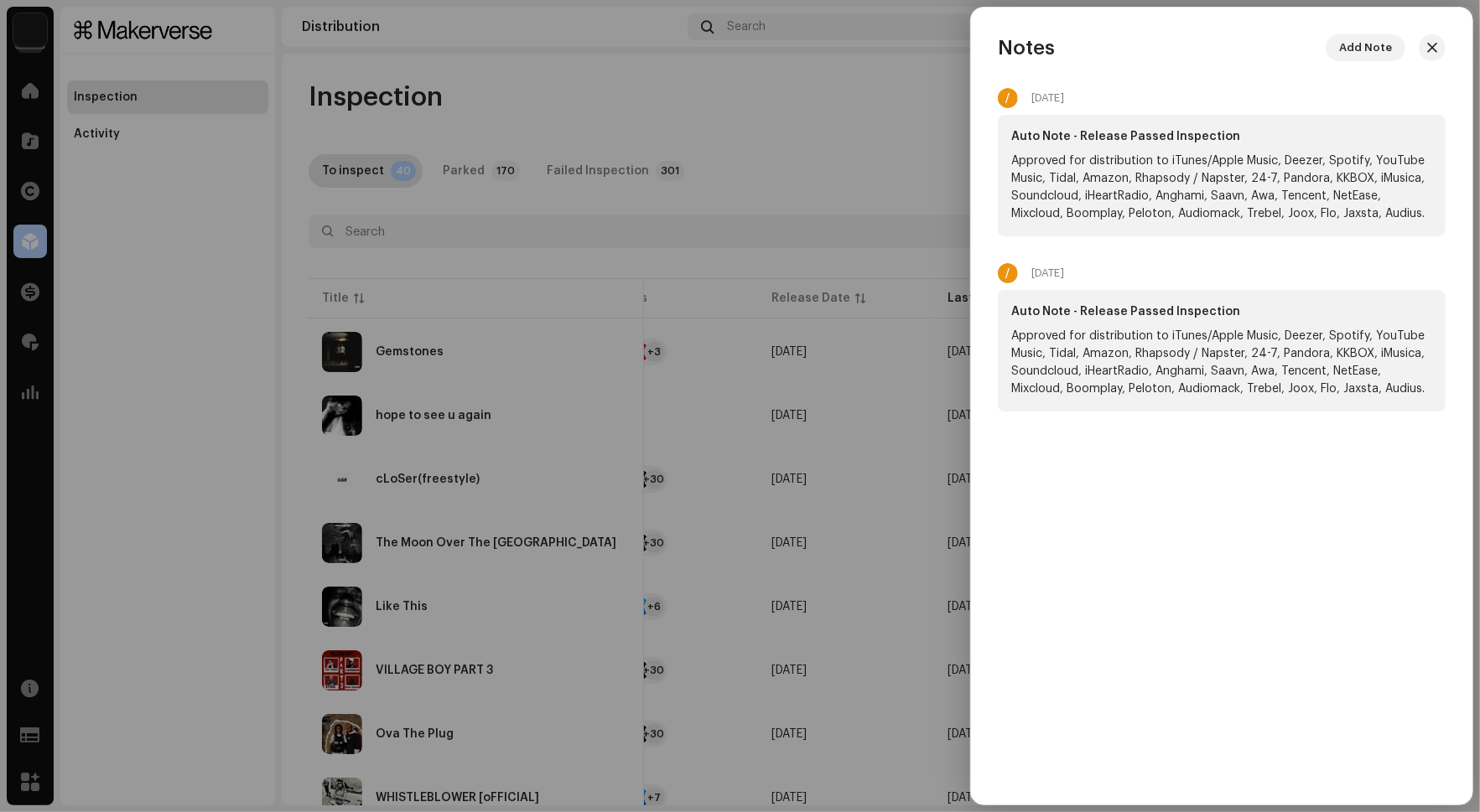
click at [897, 373] on div at bounding box center [740, 406] width 1480 height 812
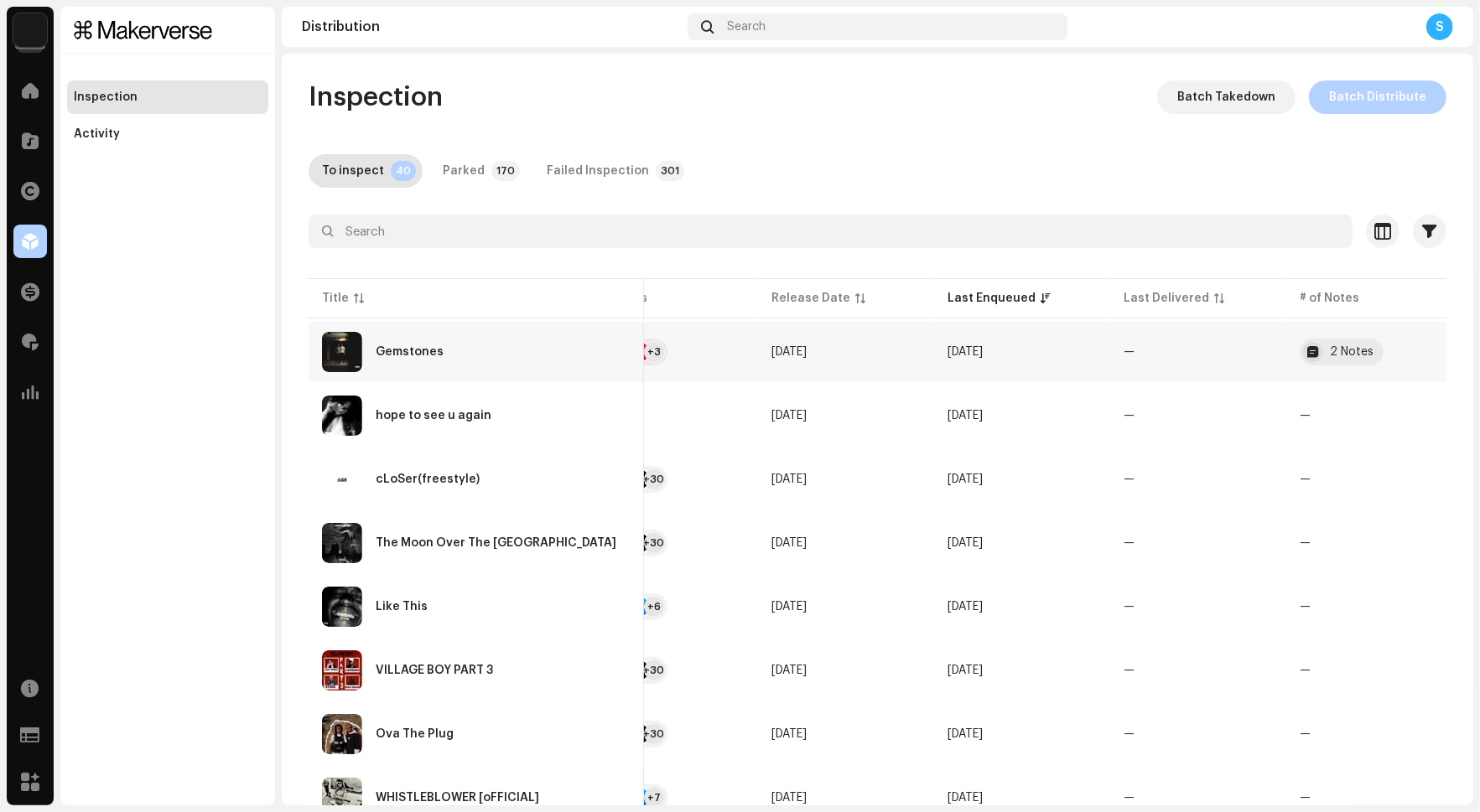
click at [1470, 346] on span "button" at bounding box center [1477, 351] width 12 height 13
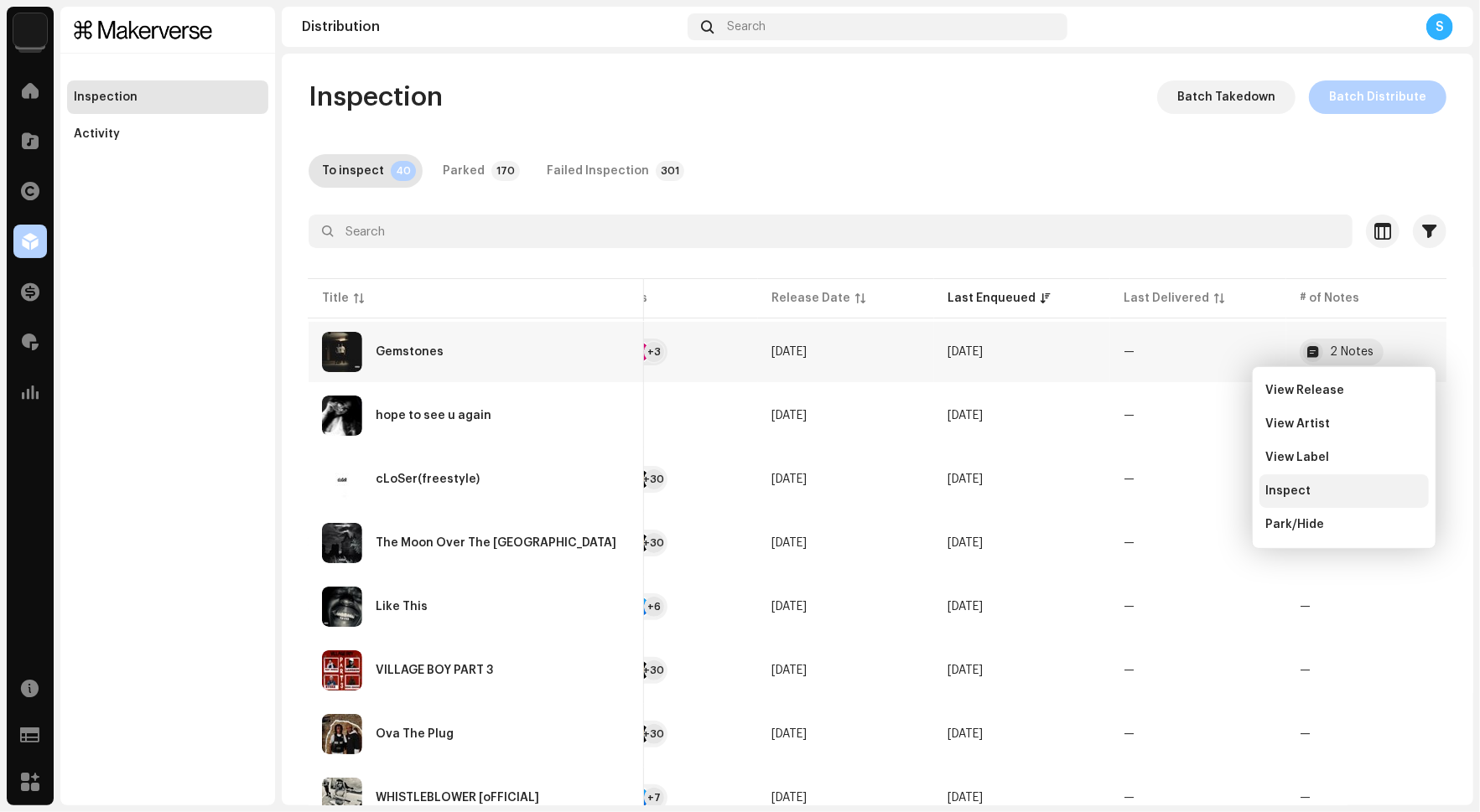
click at [1342, 488] on div "Inspect" at bounding box center [1345, 490] width 156 height 13
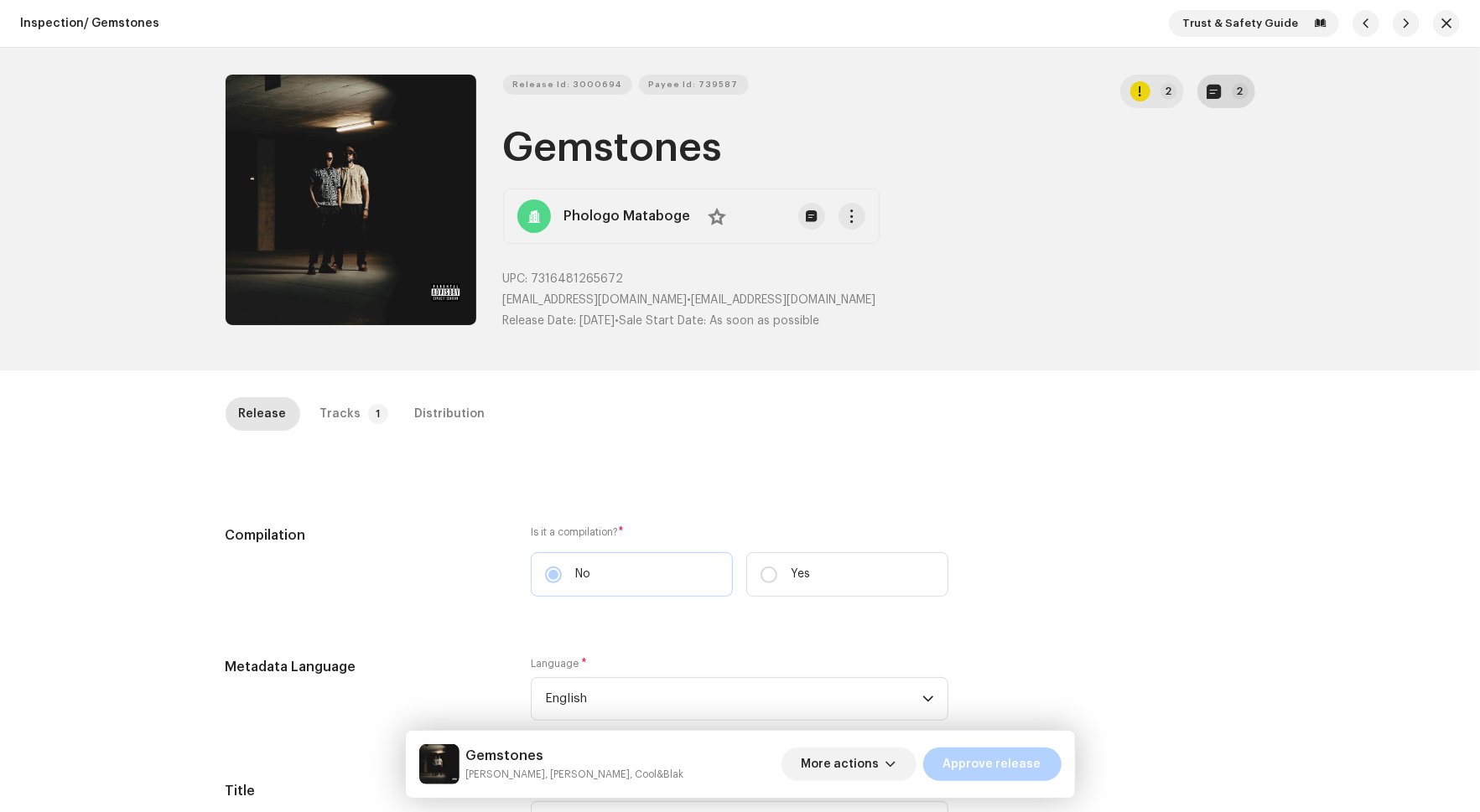
click at [1226, 75] on button "2" at bounding box center [1227, 91] width 58 height 34
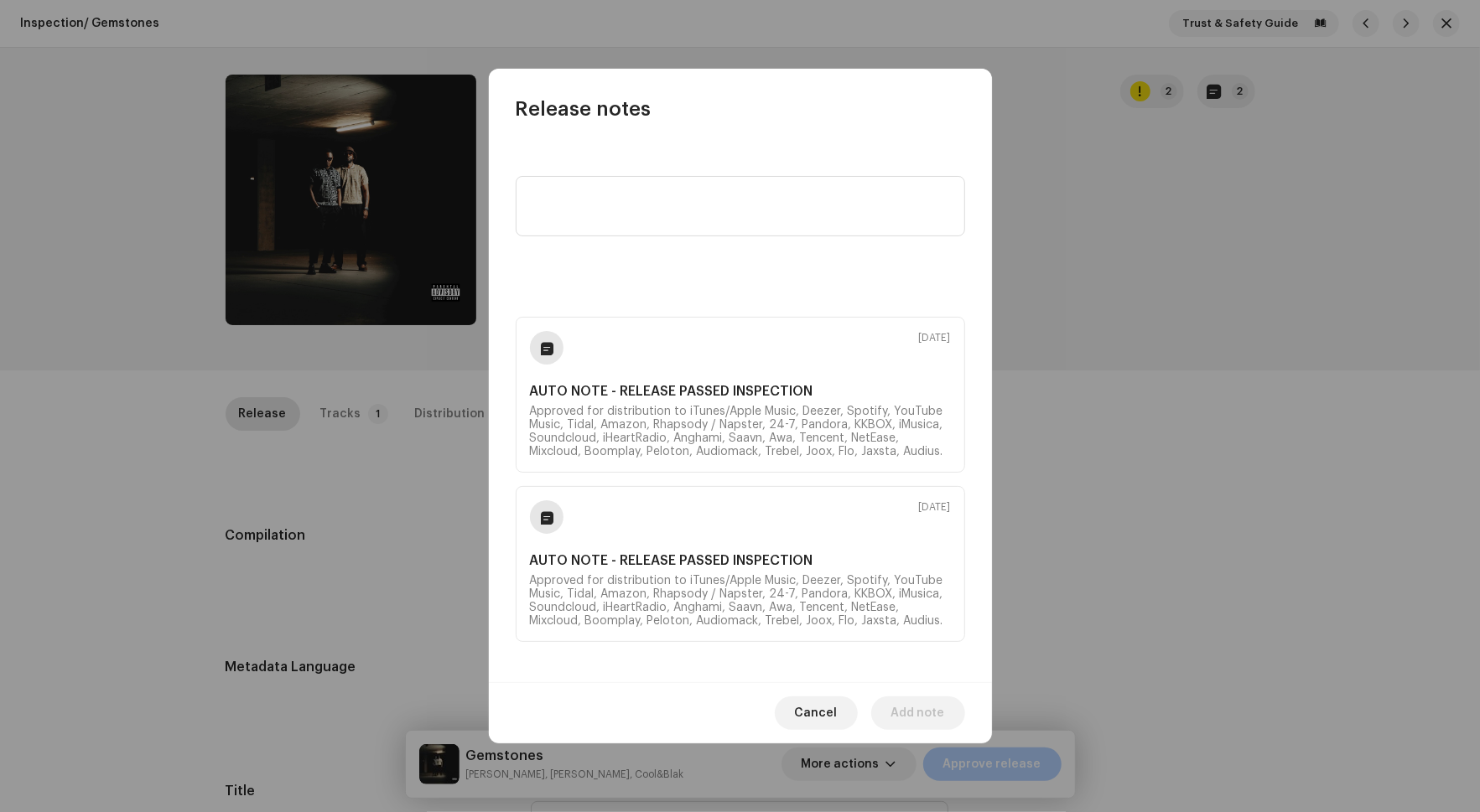
click at [617, 245] on div at bounding box center [740, 213] width 450 height 128
click at [608, 208] on textarea at bounding box center [740, 206] width 450 height 61
type textarea "r"
type textarea "Release"
click at [806, 719] on span "Cancel" at bounding box center [816, 713] width 43 height 34
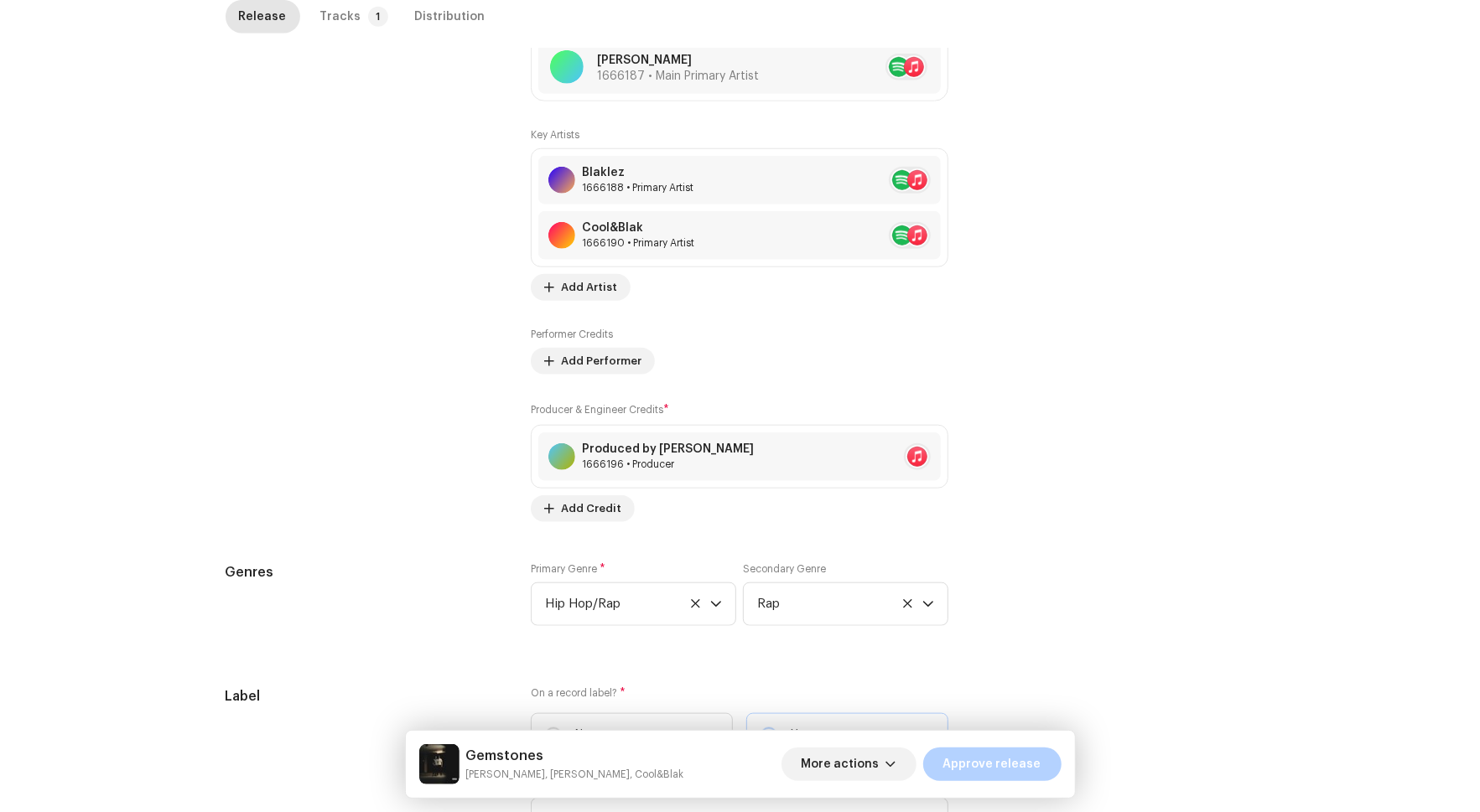
scroll to position [1567, 0]
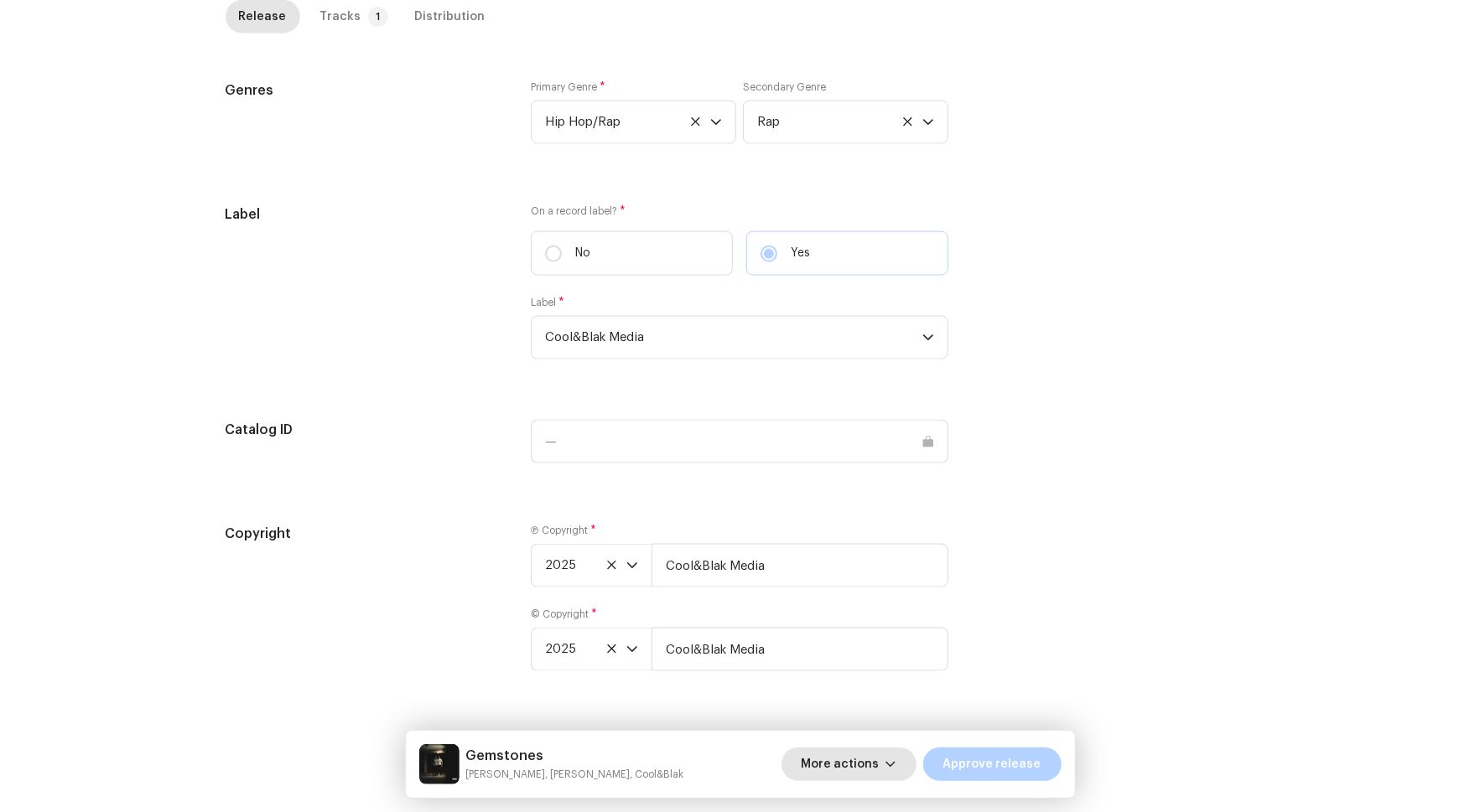
click at [866, 773] on span "More actions" at bounding box center [841, 764] width 78 height 34
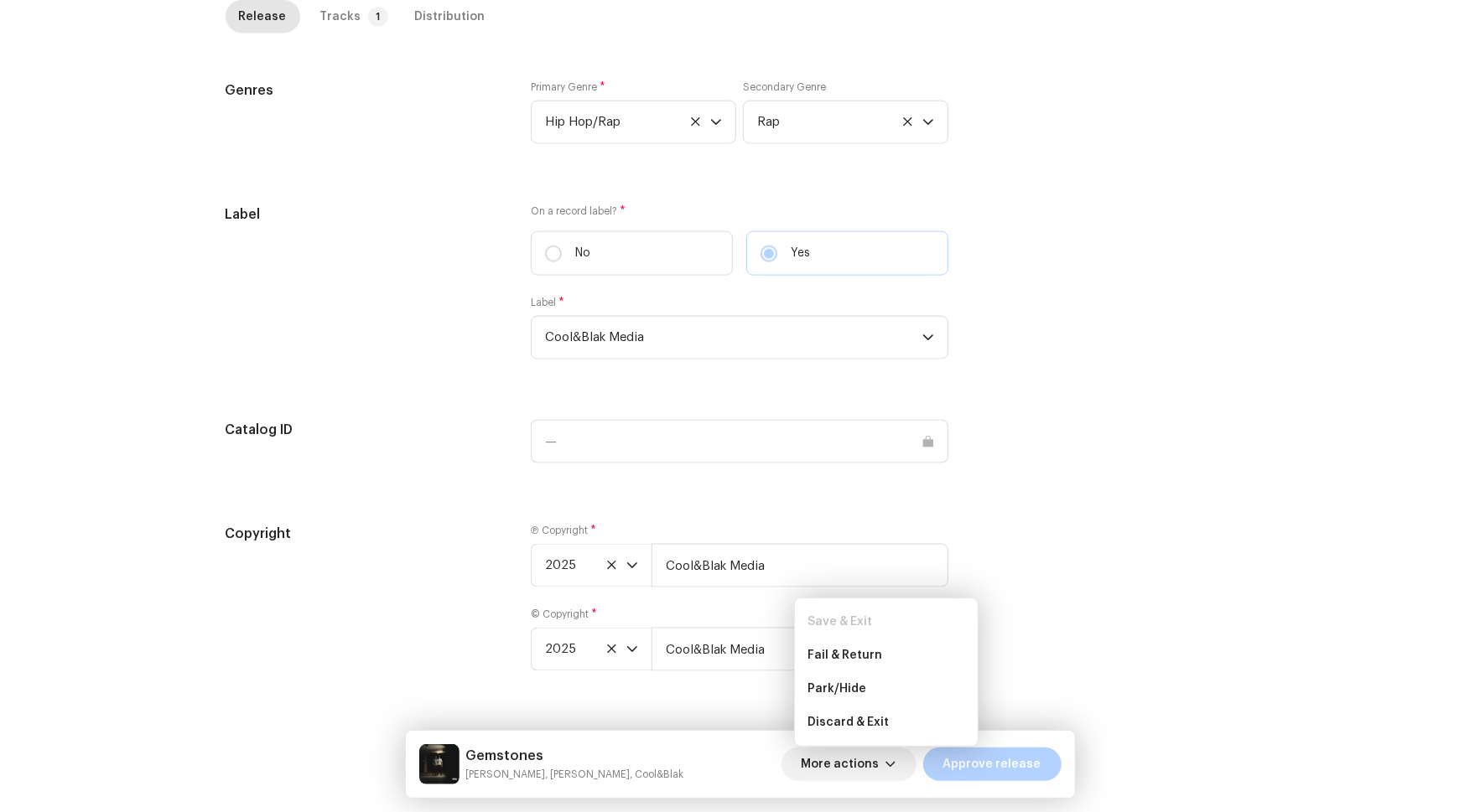
click at [1033, 557] on div "Copyright Ⓟ Copyright * 2025 Cool&Blak Media © Copyright * 2025 Cool&Blak Media" at bounding box center [740, 607] width 1030 height 167
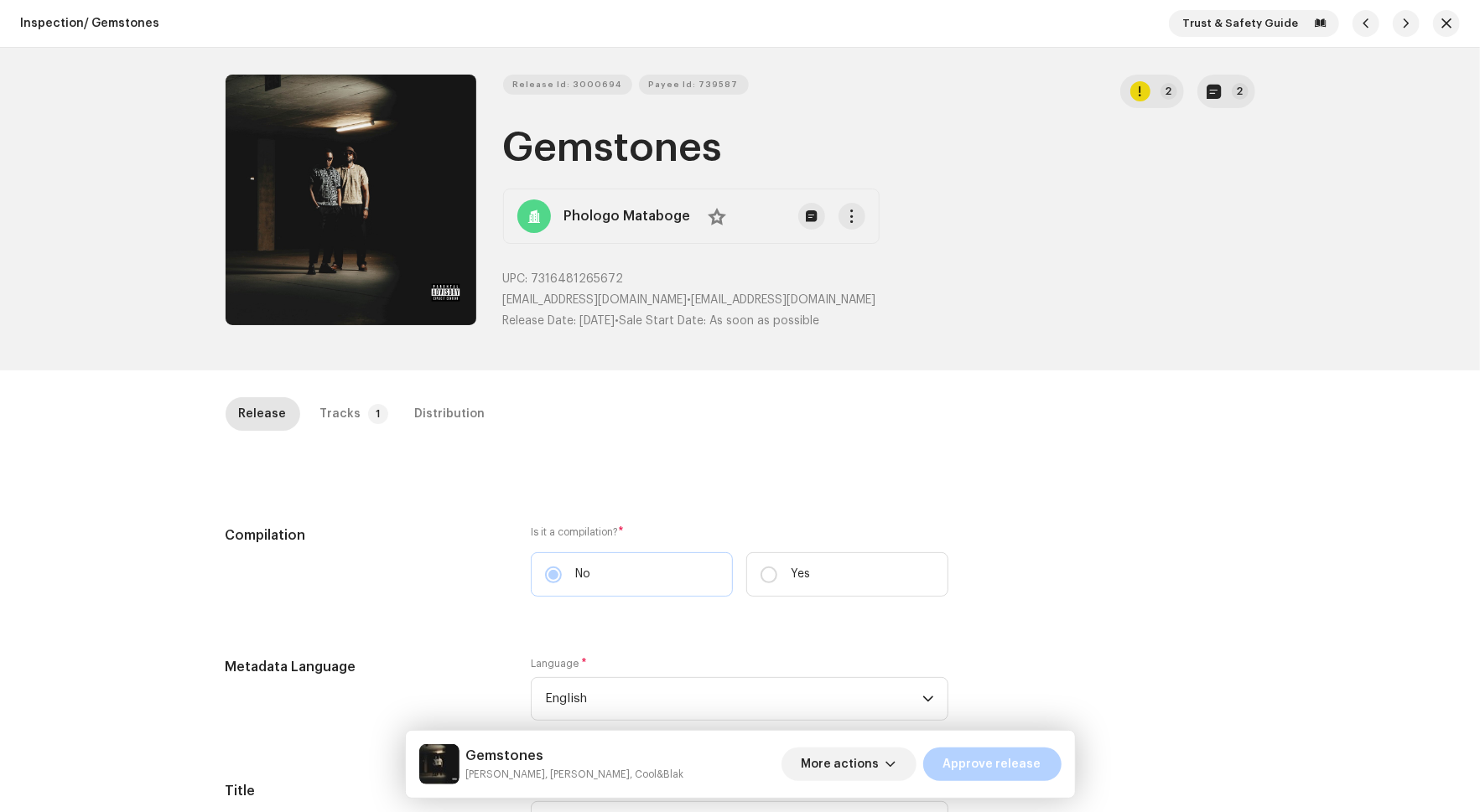
scroll to position [0, 0]
click at [812, 205] on p-button at bounding box center [812, 216] width 27 height 27
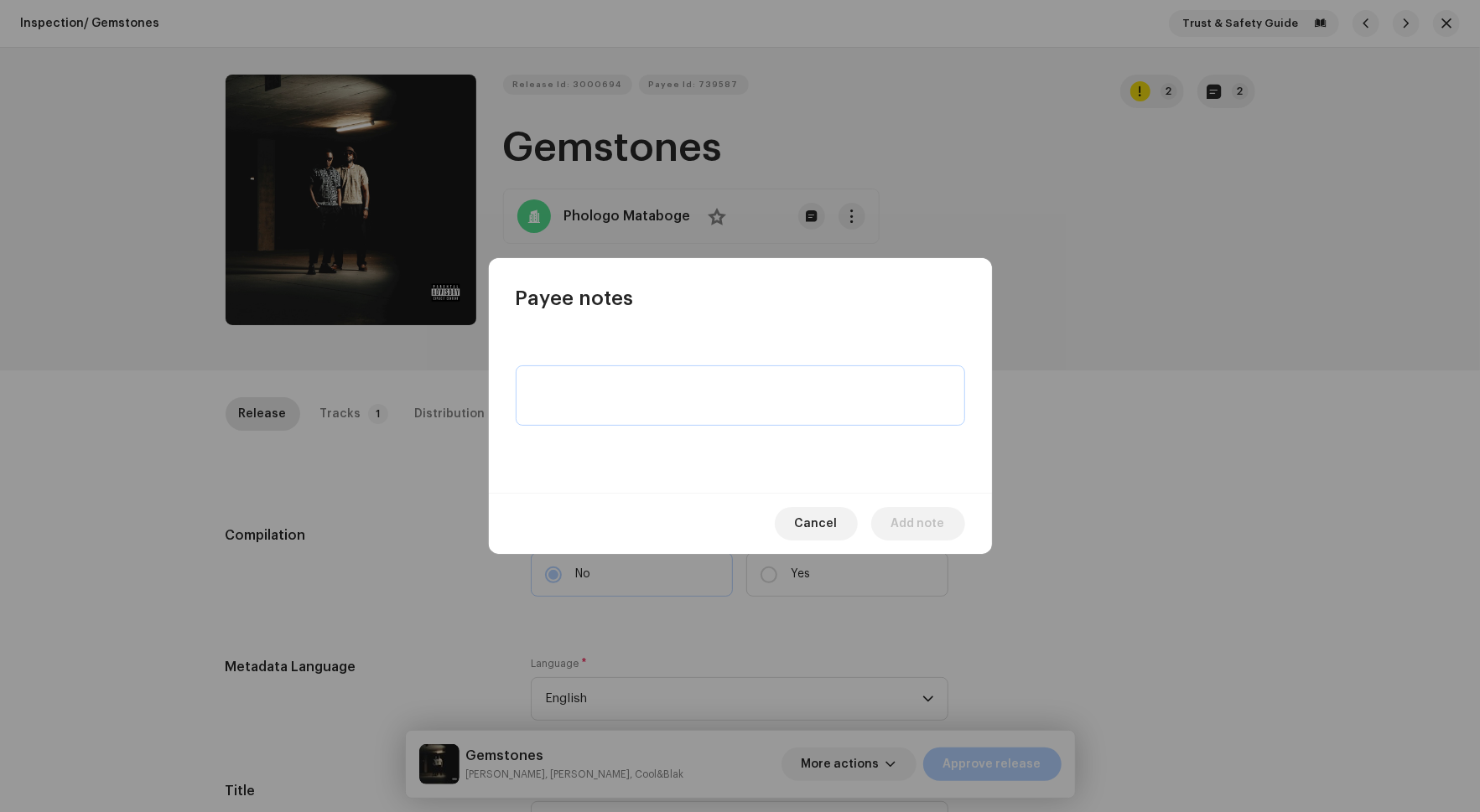
click at [701, 370] on textarea at bounding box center [740, 396] width 450 height 61
click at [804, 501] on div "Cancel Add note" at bounding box center [740, 523] width 503 height 62
click at [804, 511] on span "Cancel" at bounding box center [816, 524] width 43 height 34
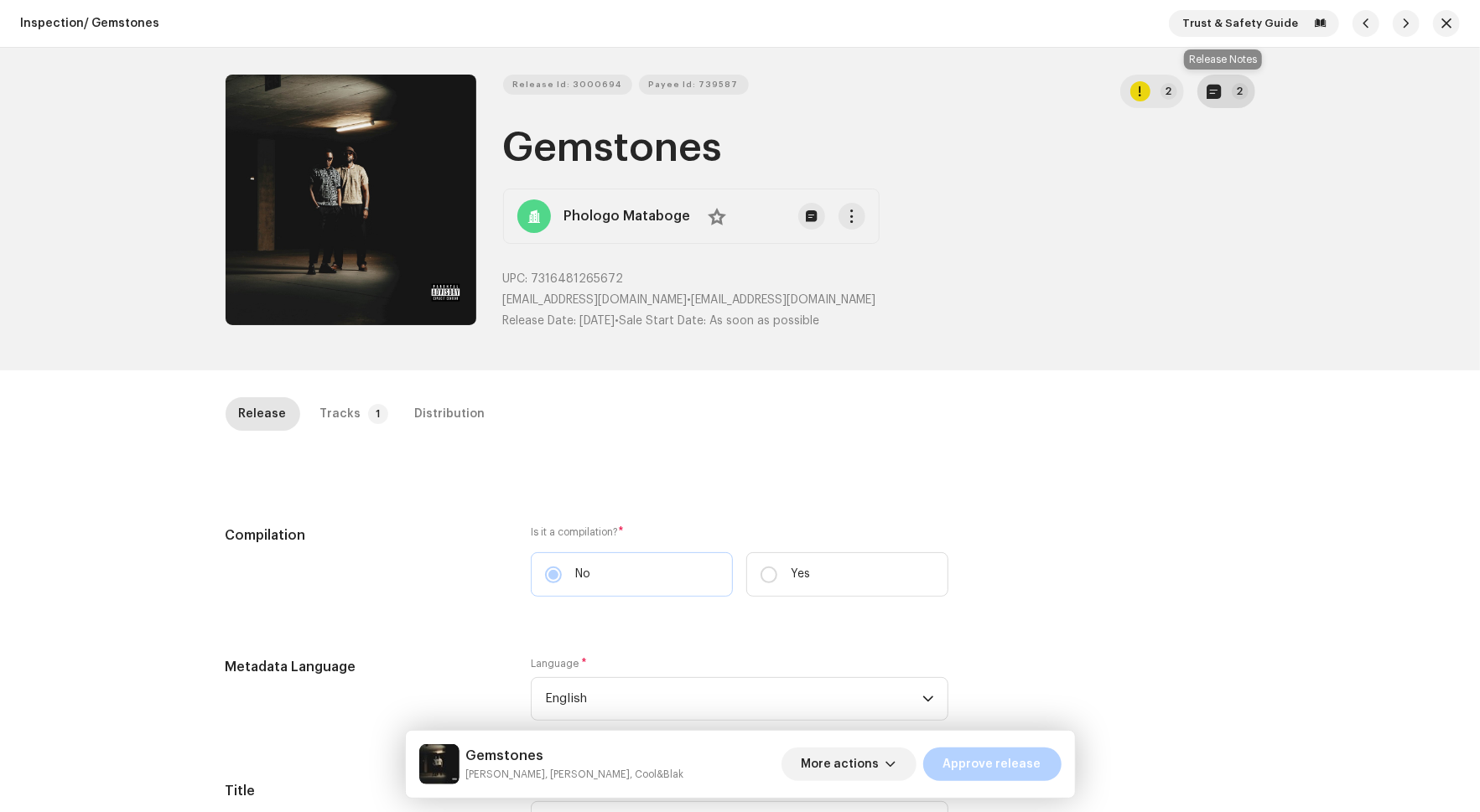
click at [1226, 85] on button "2" at bounding box center [1227, 91] width 58 height 34
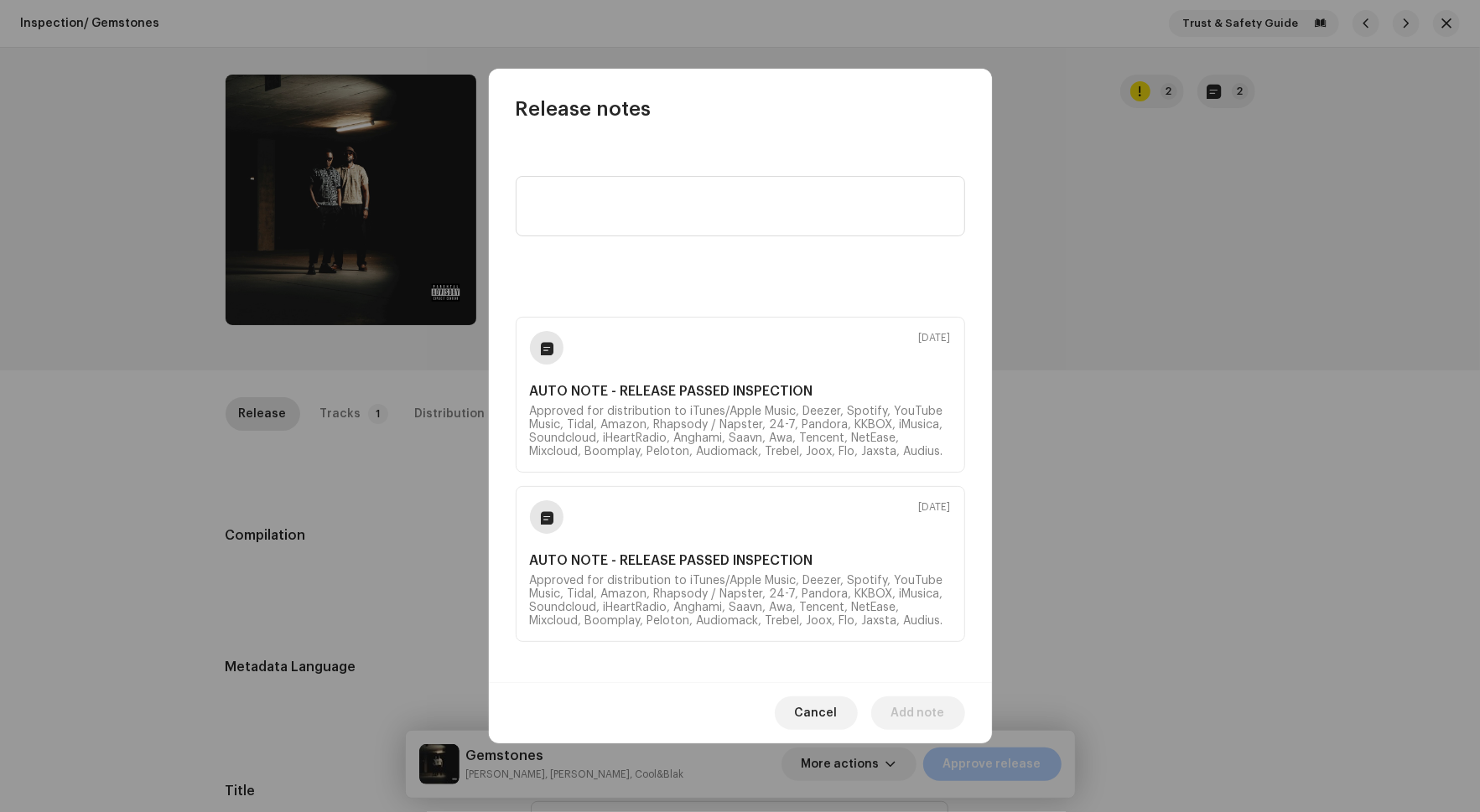
click at [646, 394] on b "AUTO NOTE - RELEASE PASSED INSPECTION" at bounding box center [740, 390] width 421 height 13
click at [653, 196] on textarea at bounding box center [740, 206] width 450 height 61
type textarea "Release Artist has provided licensing rights proof."
click at [882, 695] on div "Cancel Add note" at bounding box center [740, 713] width 503 height 62
click at [887, 697] on button "Add note" at bounding box center [918, 713] width 94 height 34
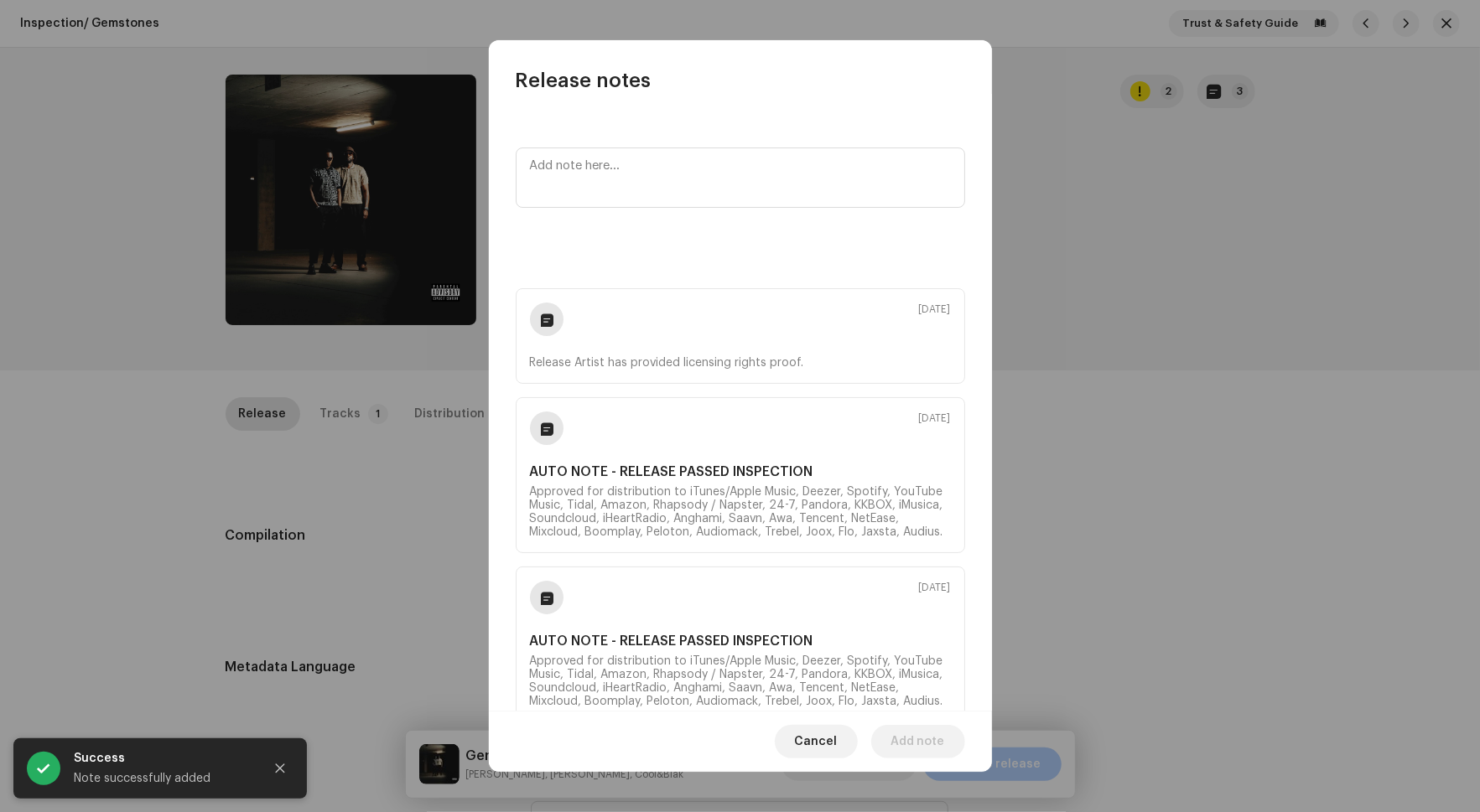
click at [707, 340] on div "[DATE] Release Artist has provided licensing rights proof." at bounding box center [740, 336] width 450 height 95
click at [815, 753] on span "Cancel" at bounding box center [816, 742] width 43 height 34
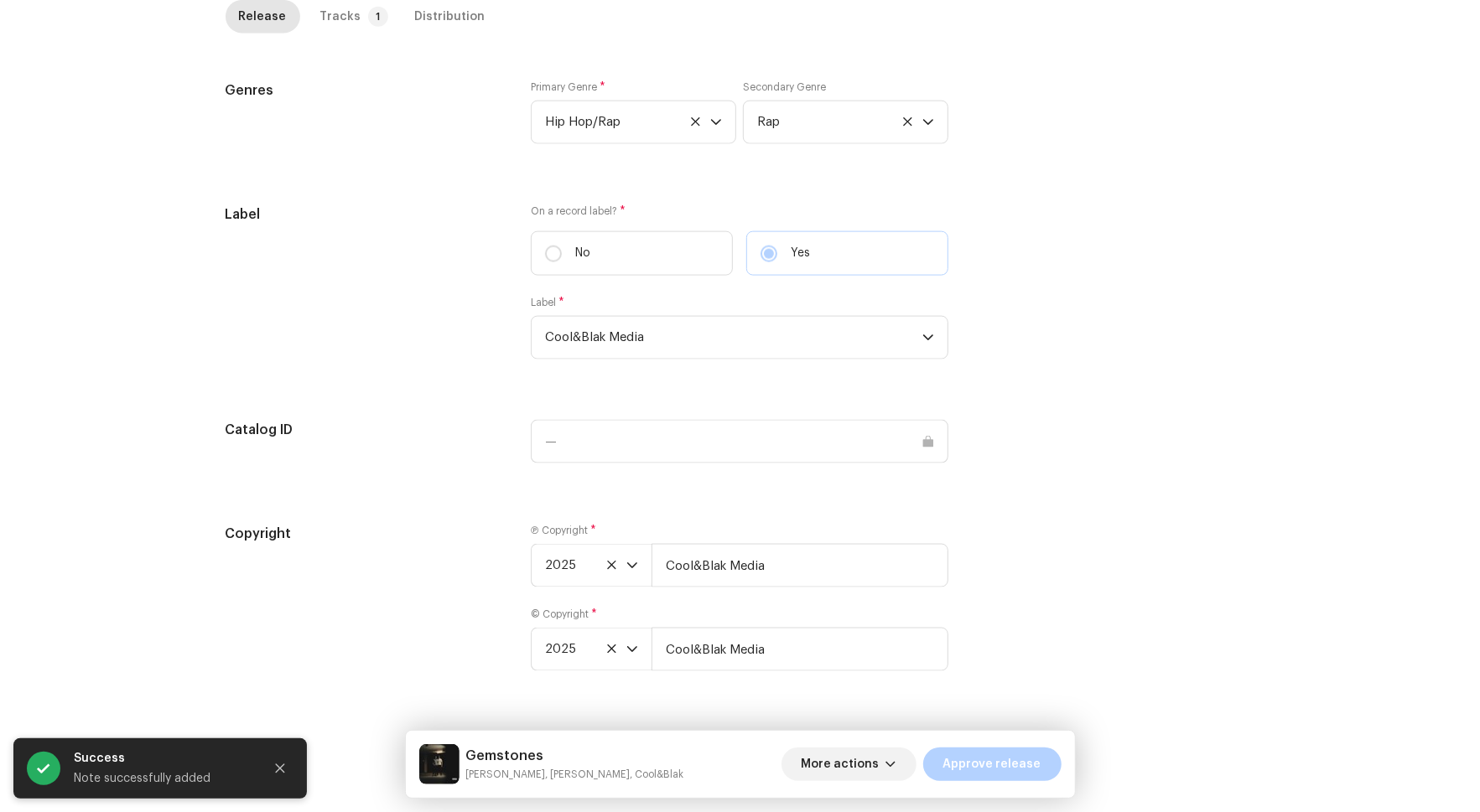
scroll to position [1567, 0]
click at [890, 769] on button "More actions" at bounding box center [850, 764] width 135 height 34
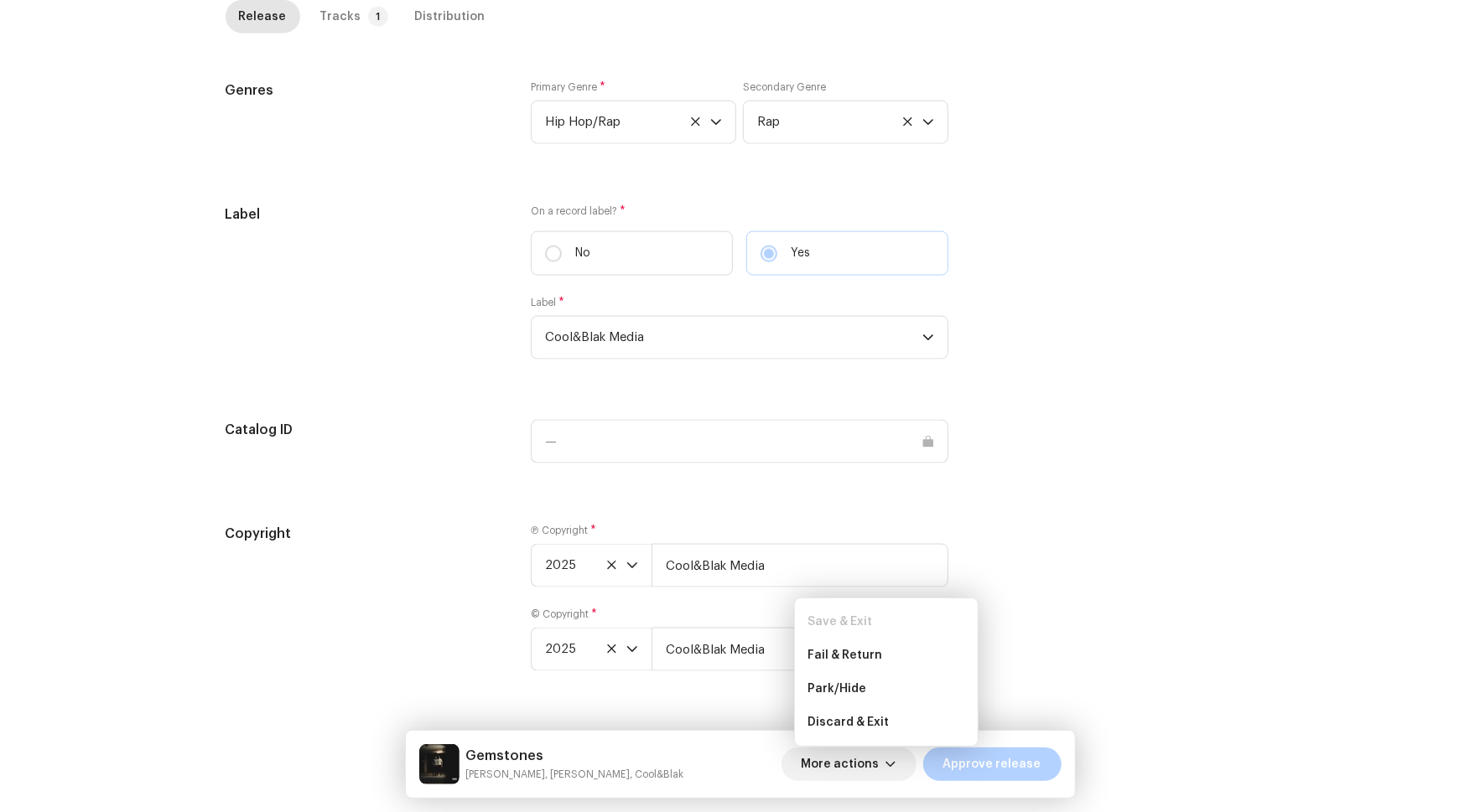
click at [1079, 634] on div "Copyright Ⓟ Copyright * 2025 Cool&Blak Media © Copyright * 2025 Cool&Blak Media" at bounding box center [740, 607] width 1030 height 167
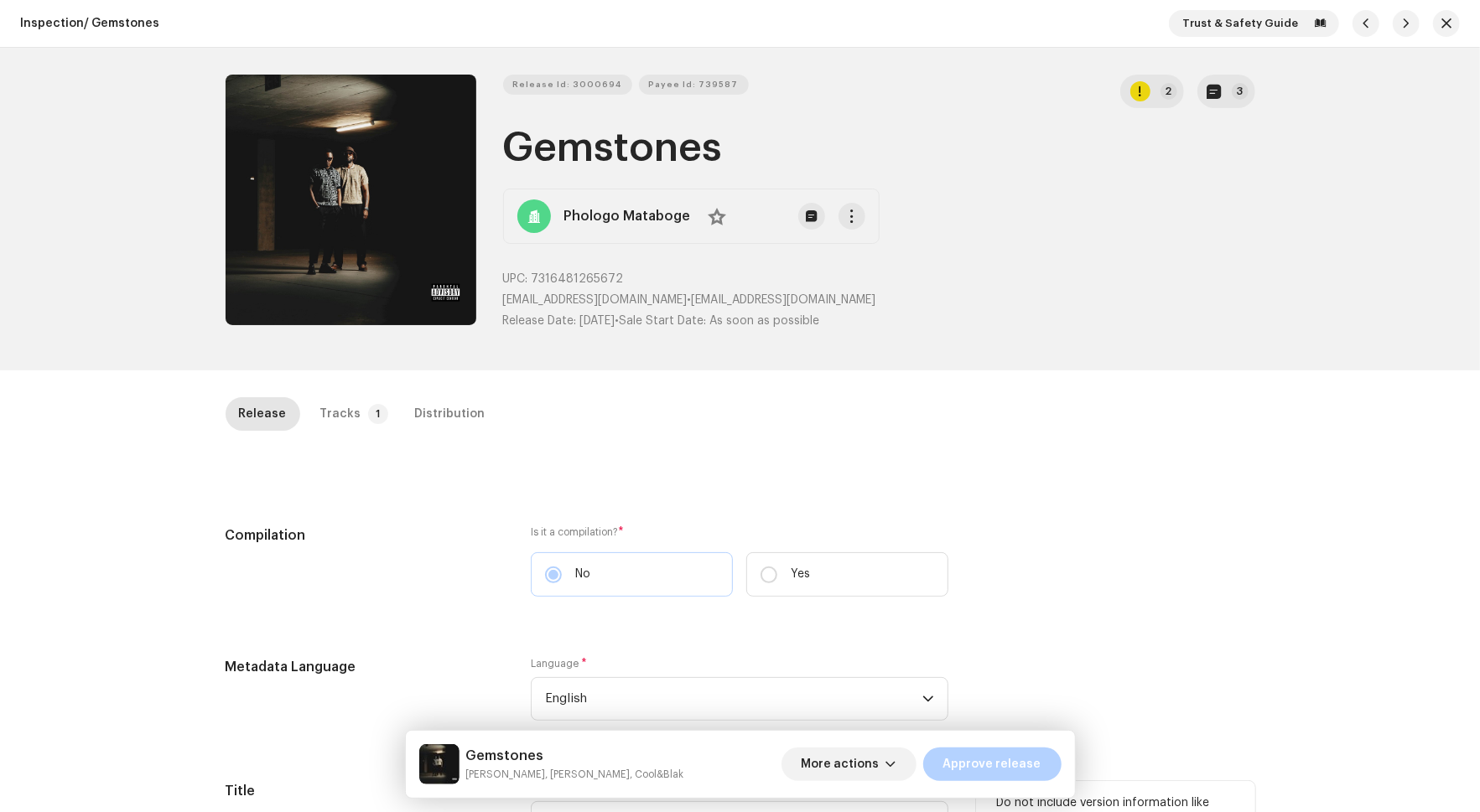
scroll to position [0, 0]
click at [850, 225] on button "button" at bounding box center [852, 216] width 27 height 27
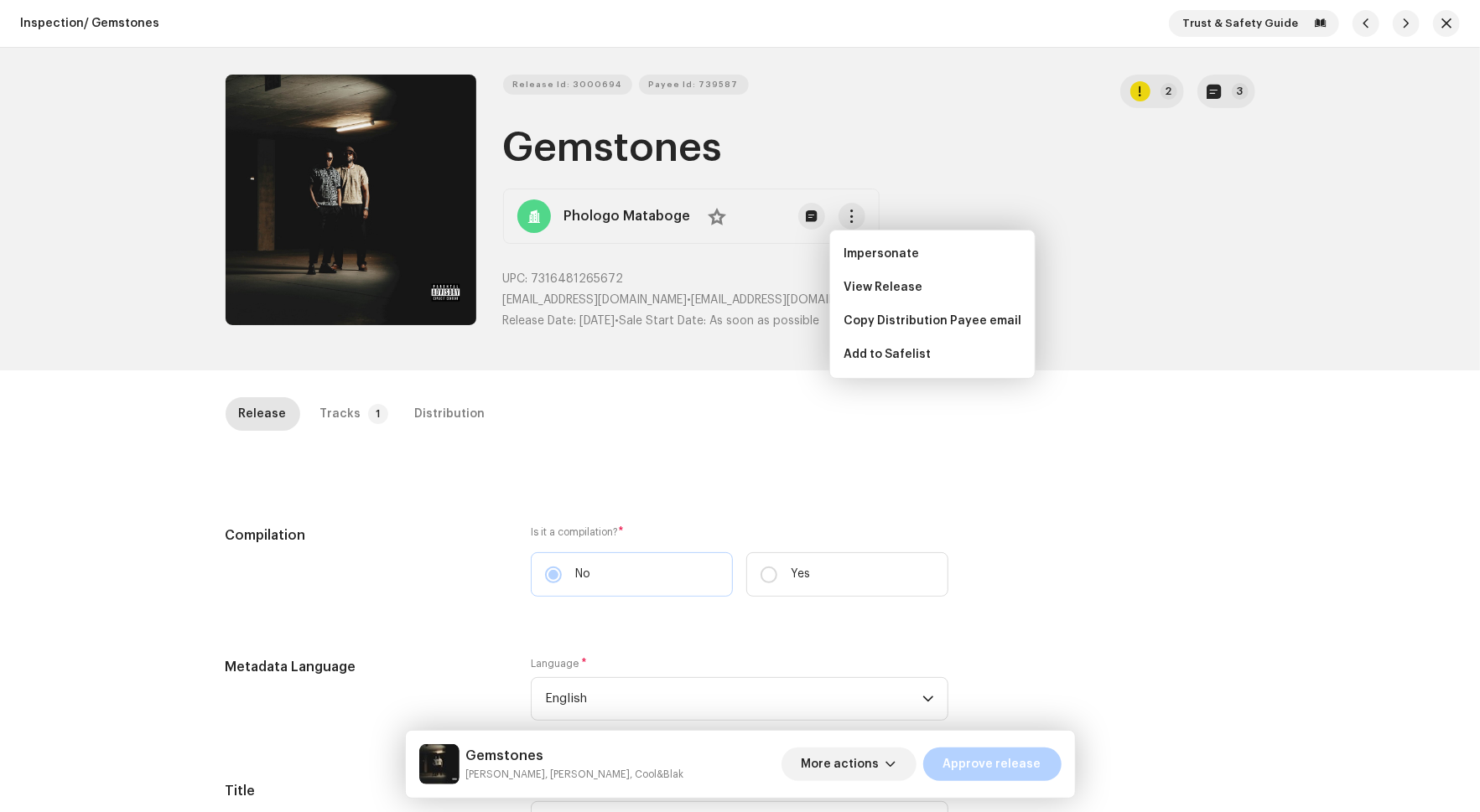
click at [1020, 435] on div "Release Tracks 1 Distribution" at bounding box center [740, 421] width 1030 height 48
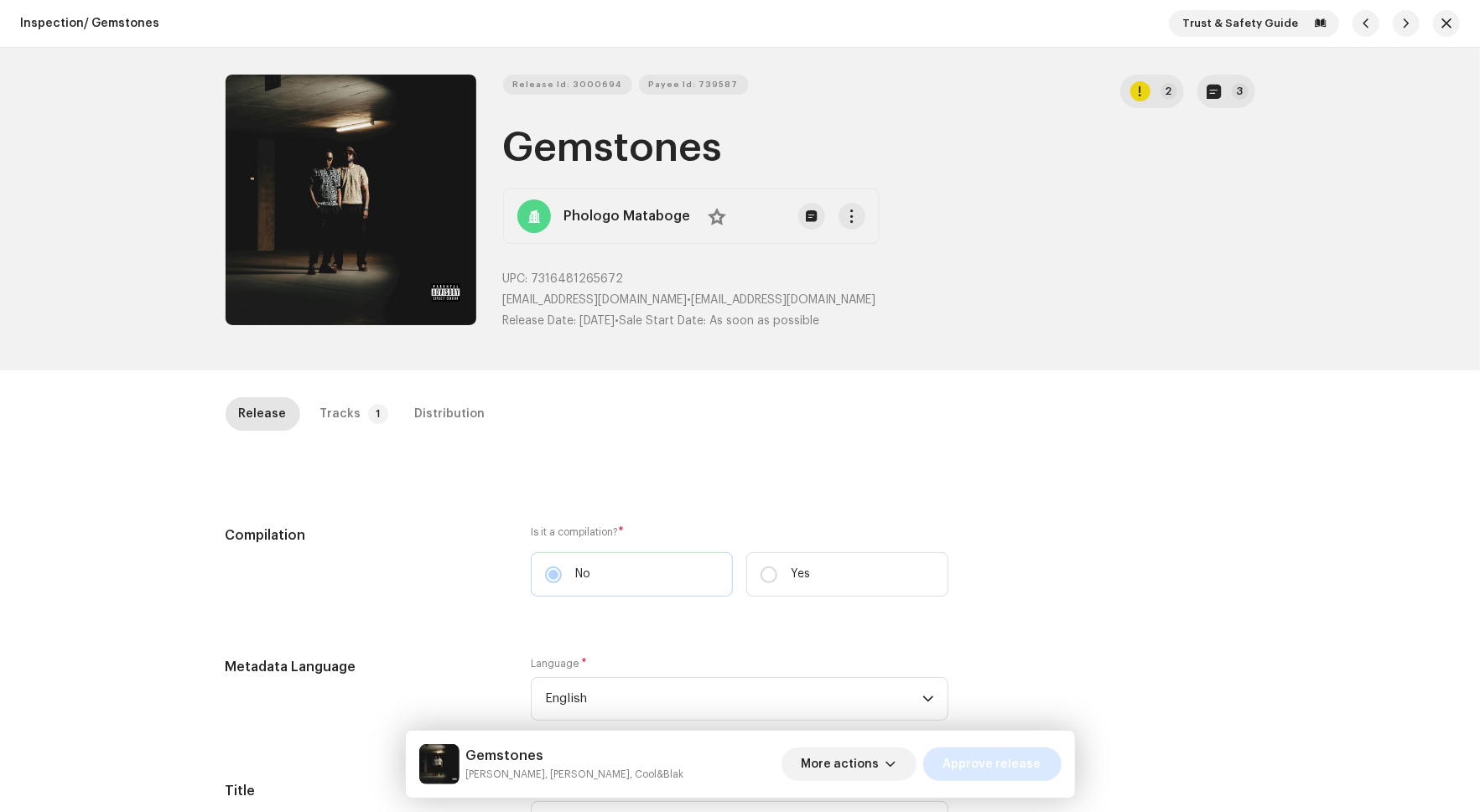
click at [951, 756] on span "Approve release" at bounding box center [992, 764] width 98 height 34
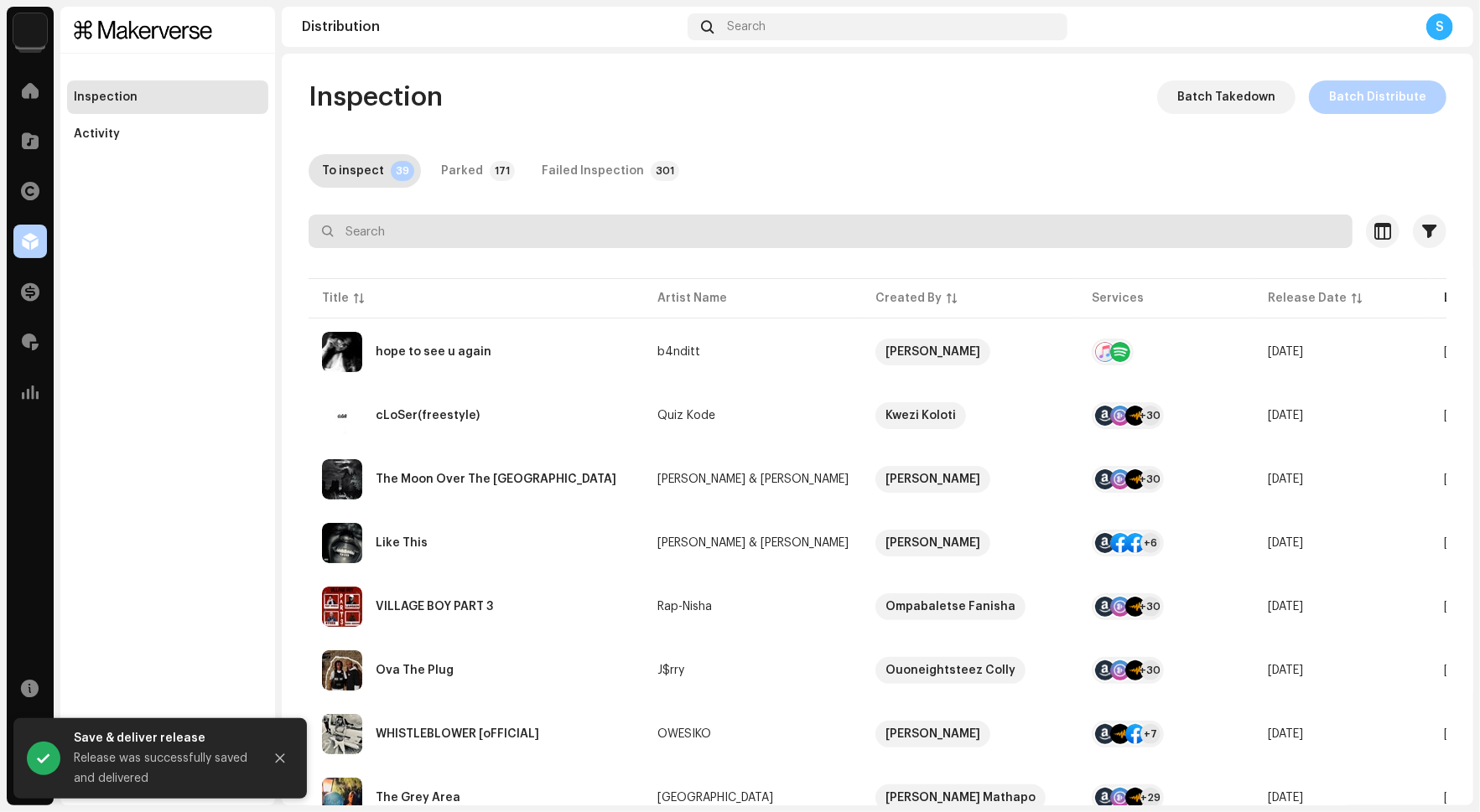
click at [606, 219] on input "text" at bounding box center [831, 231] width 1044 height 34
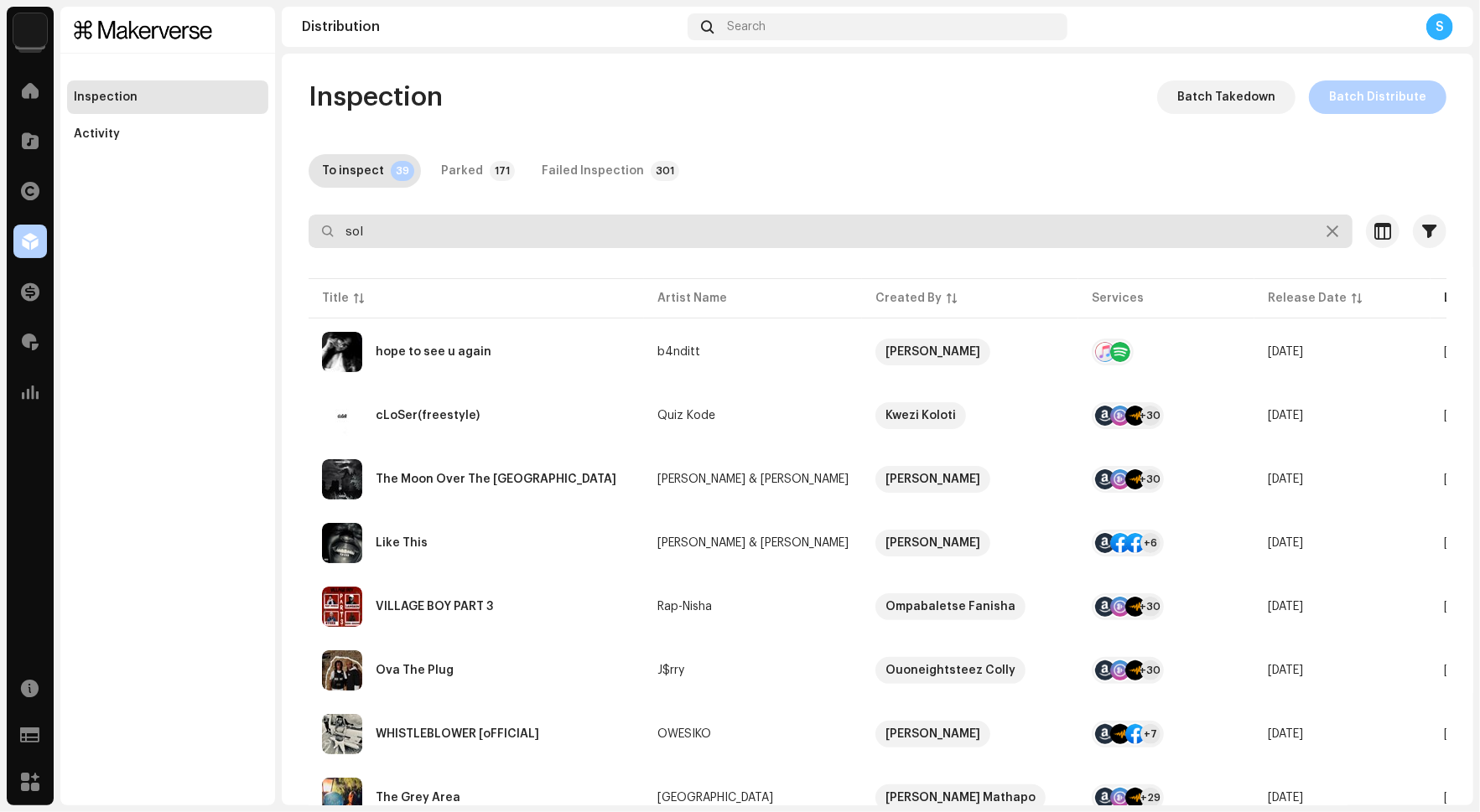
type input "sol"
